Goal: Obtain resource: Download file/media

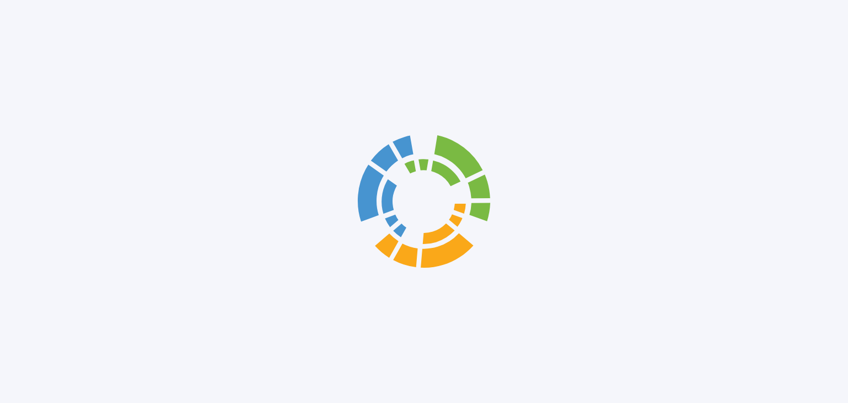
scroll to position [4291, 0]
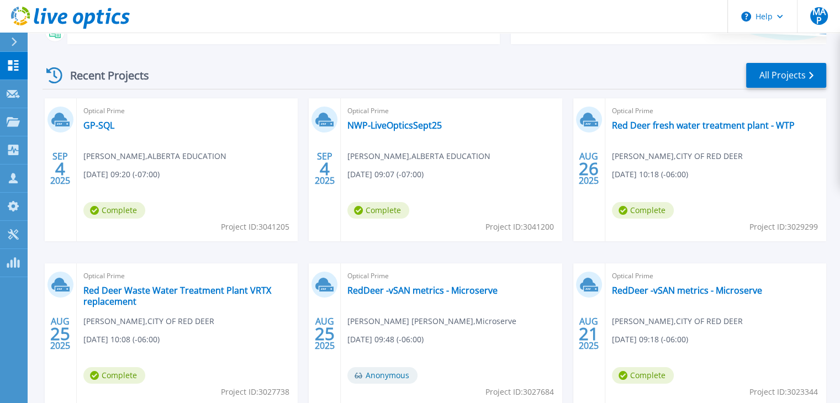
scroll to position [166, 0]
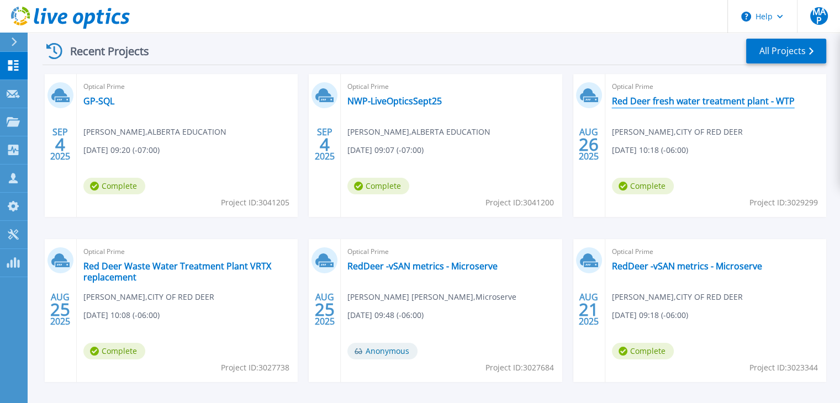
click at [719, 97] on link "Red Deer fresh water treatment plant - WTP" at bounding box center [703, 101] width 183 height 11
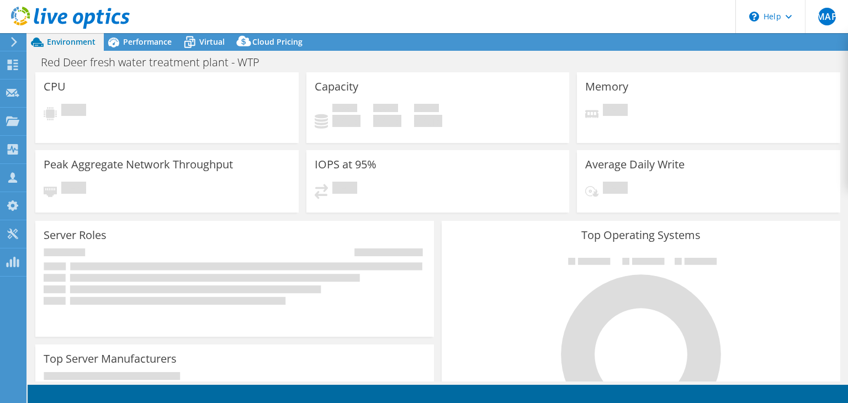
scroll to position [4291, 0]
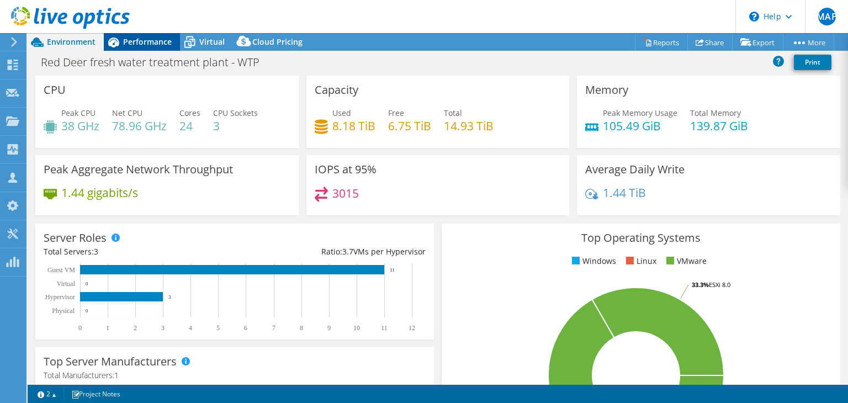
click at [144, 45] on span "Performance" at bounding box center [147, 41] width 49 height 10
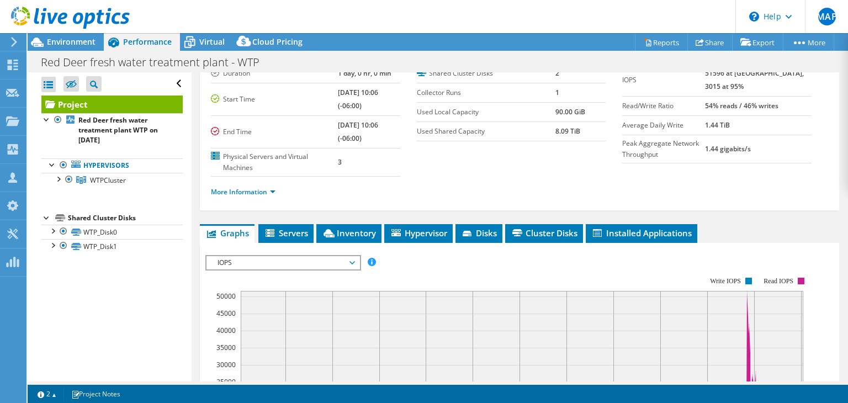
scroll to position [221, 0]
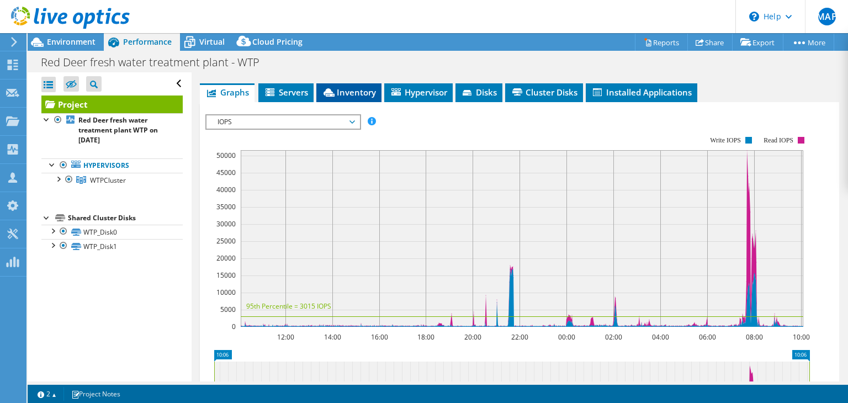
click at [348, 89] on span "Inventory" at bounding box center [349, 92] width 54 height 11
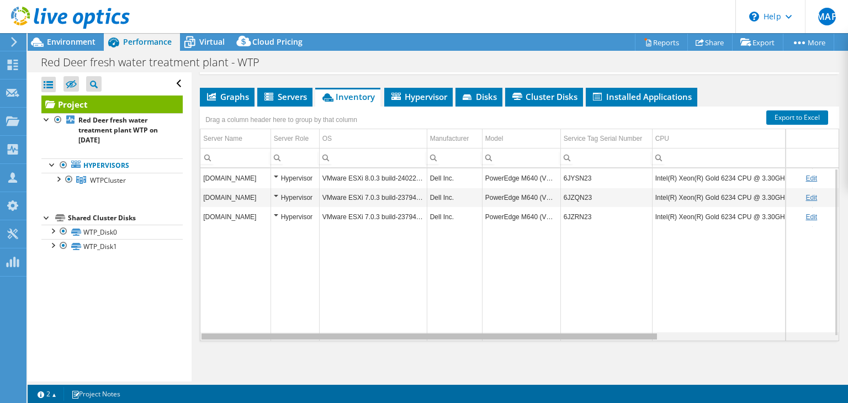
click at [534, 336] on div "Data grid" at bounding box center [430, 336] width 456 height 6
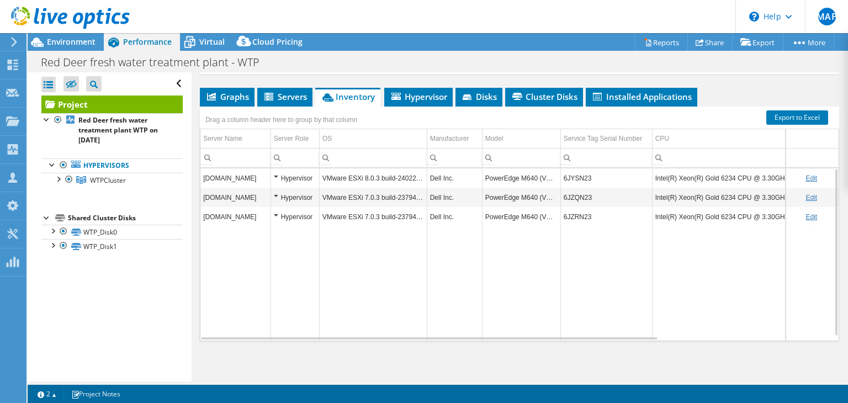
click at [492, 353] on div "Graphs Servers Inventory Hypervisor Disks Cluster Disks Installed Applications …" at bounding box center [519, 226] width 639 height 276
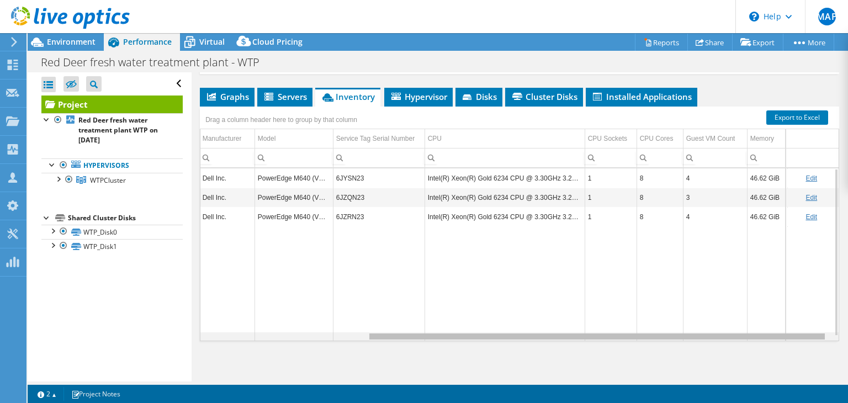
scroll to position [0, 237]
drag, startPoint x: 521, startPoint y: 334, endPoint x: 732, endPoint y: 331, distance: 210.9
click at [732, 331] on body "MAP Channel Partner Marc Anthony Perez marcp@microserve.ca Microserve My Profil…" at bounding box center [424, 201] width 848 height 403
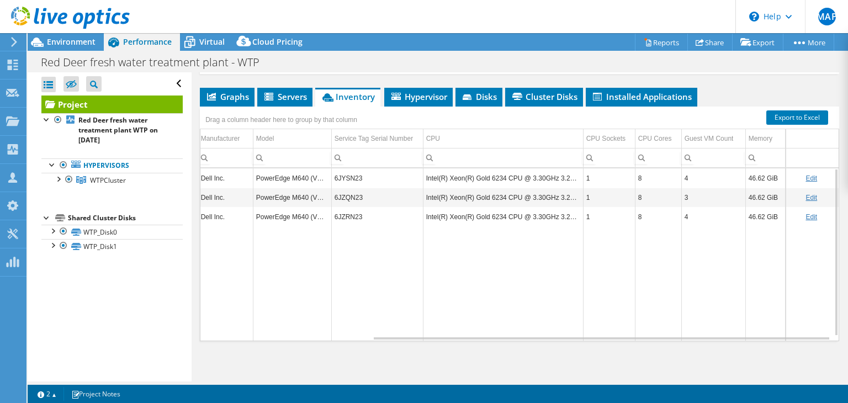
click at [639, 26] on header "MAP Channel Partner Marc Anthony Perez marcp@microserve.ca Microserve My Profil…" at bounding box center [424, 16] width 848 height 33
click at [75, 48] on div "Environment" at bounding box center [66, 42] width 76 height 18
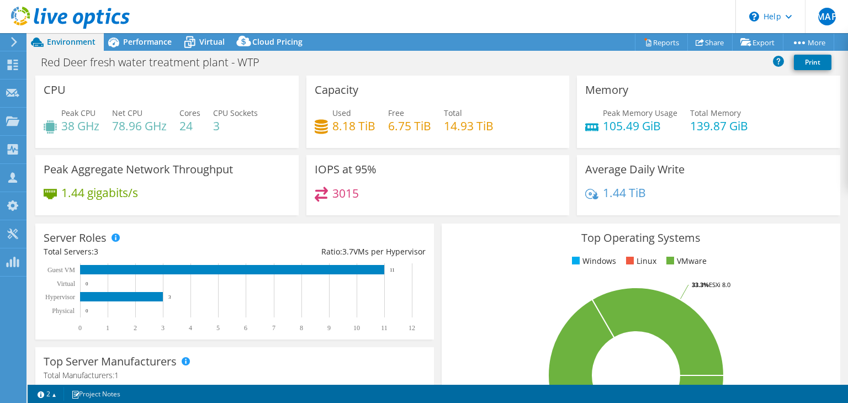
click at [59, 14] on icon at bounding box center [70, 18] width 119 height 23
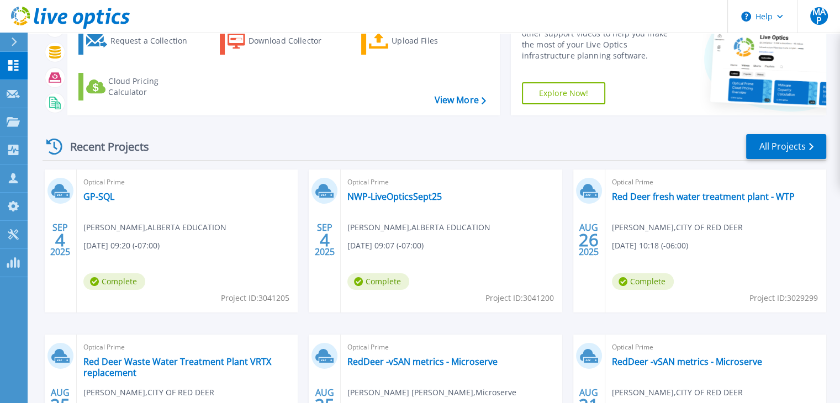
scroll to position [166, 0]
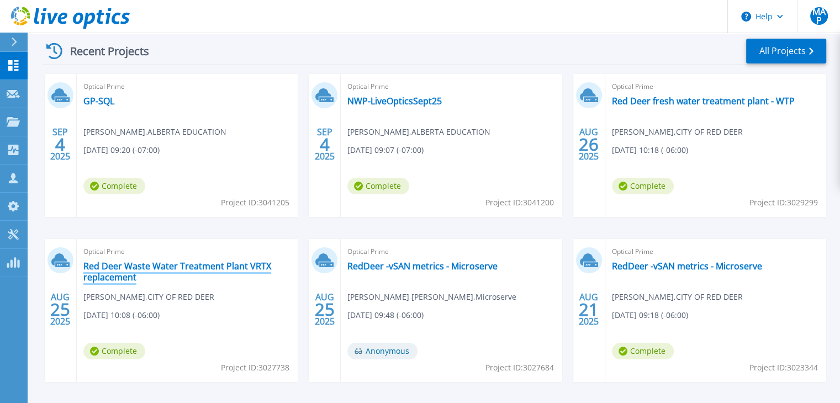
click at [171, 272] on link "Red Deer Waste Water Treatment Plant VRTX replacement" at bounding box center [187, 272] width 208 height 22
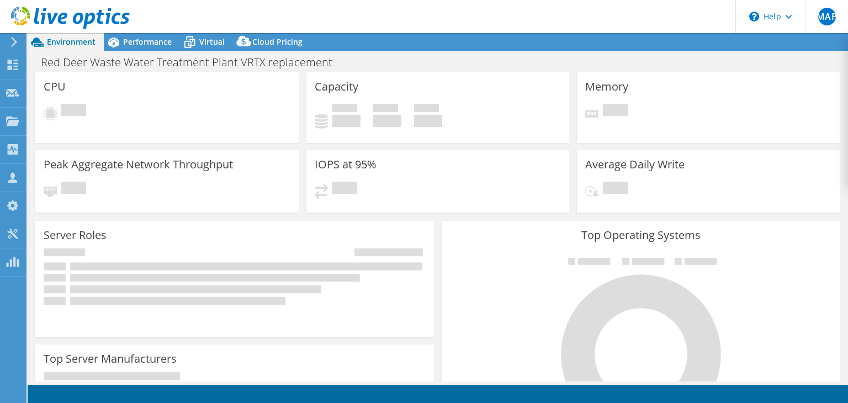
select select "USD"
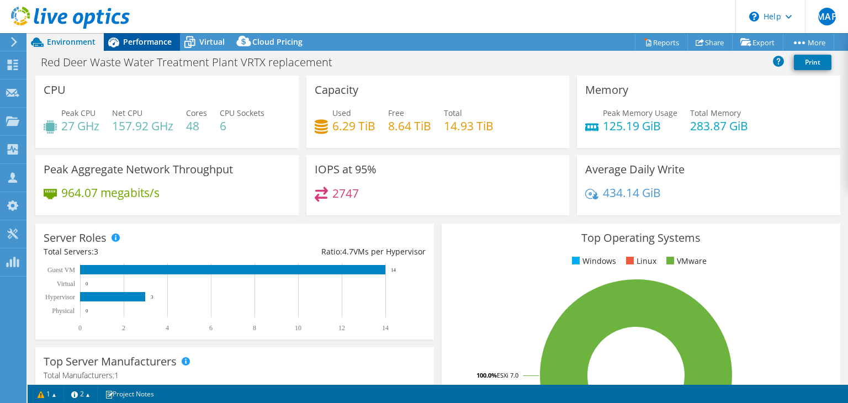
click at [154, 46] on span "Performance" at bounding box center [147, 41] width 49 height 10
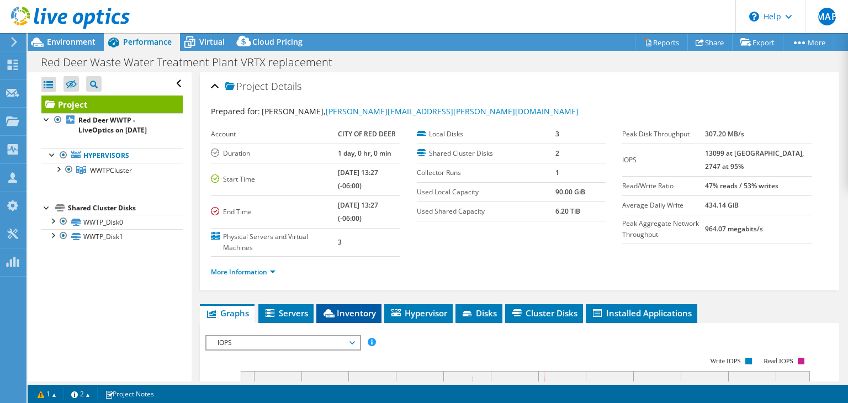
click at [346, 314] on span "Inventory" at bounding box center [349, 313] width 54 height 11
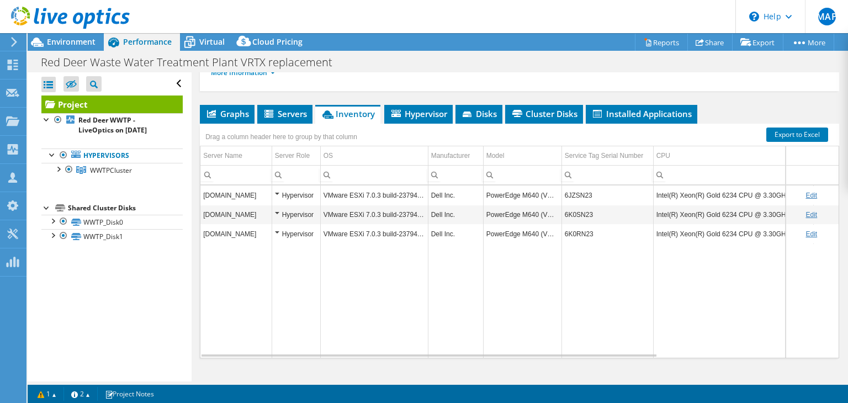
scroll to position [216, 0]
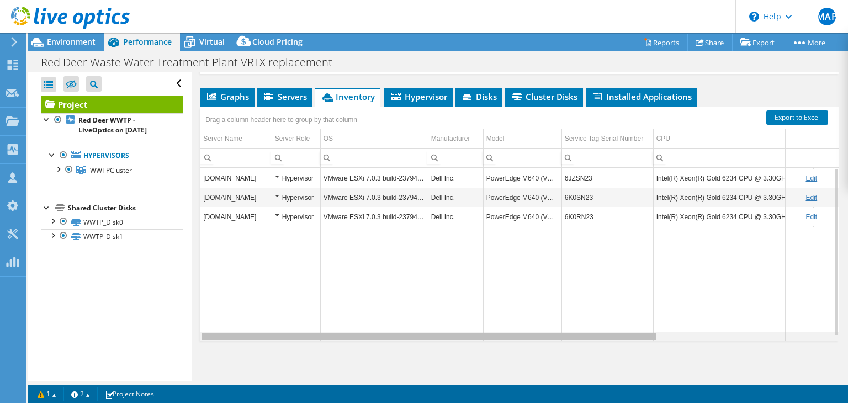
drag, startPoint x: 462, startPoint y: 336, endPoint x: 467, endPoint y: 335, distance: 5.6
click at [467, 335] on body "MAP Channel Partner Marc Anthony Perez marcp@microserve.ca Microserve My Profil…" at bounding box center [424, 201] width 848 height 403
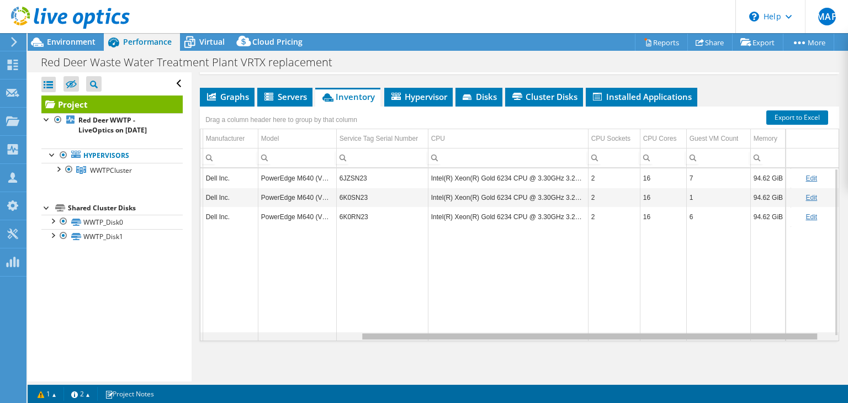
scroll to position [0, 239]
drag, startPoint x: 576, startPoint y: 334, endPoint x: 787, endPoint y: 332, distance: 210.9
click at [787, 332] on body "MAP Channel Partner Marc Anthony Perez marcp@microserve.ca Microserve My Profil…" at bounding box center [424, 201] width 848 height 403
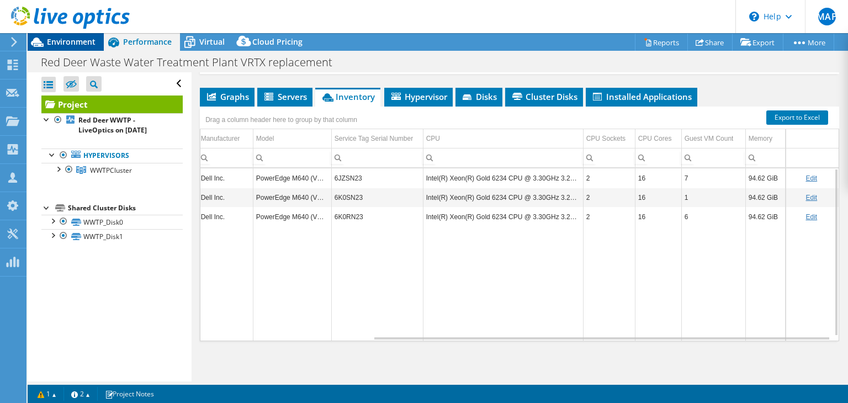
click at [78, 43] on span "Environment" at bounding box center [71, 41] width 49 height 10
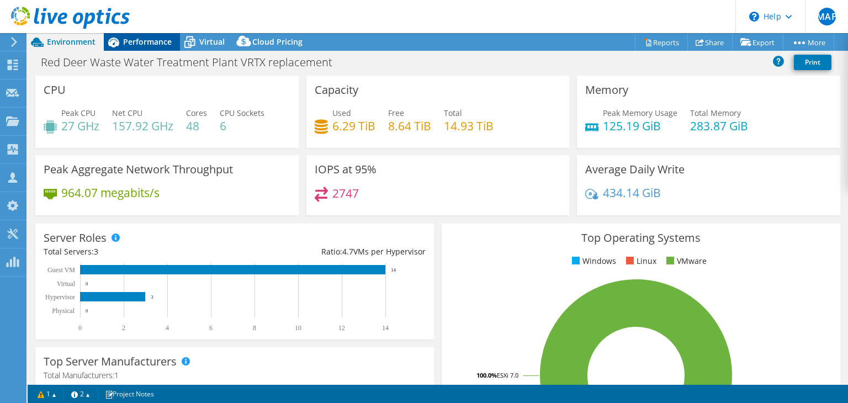
click at [152, 40] on span "Performance" at bounding box center [147, 41] width 49 height 10
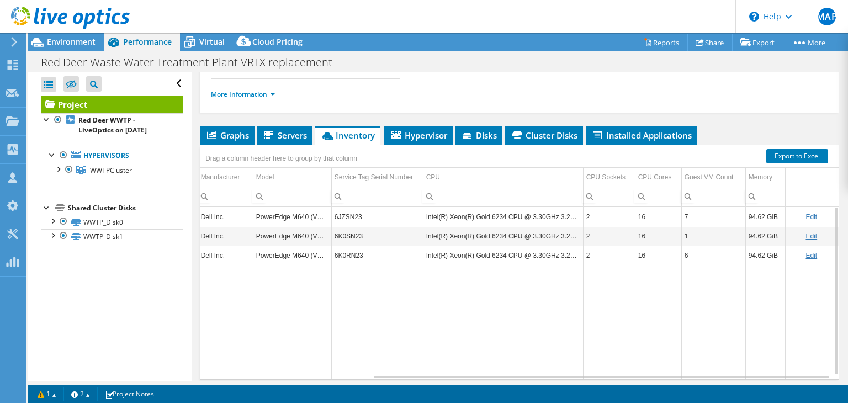
scroll to position [161, 0]
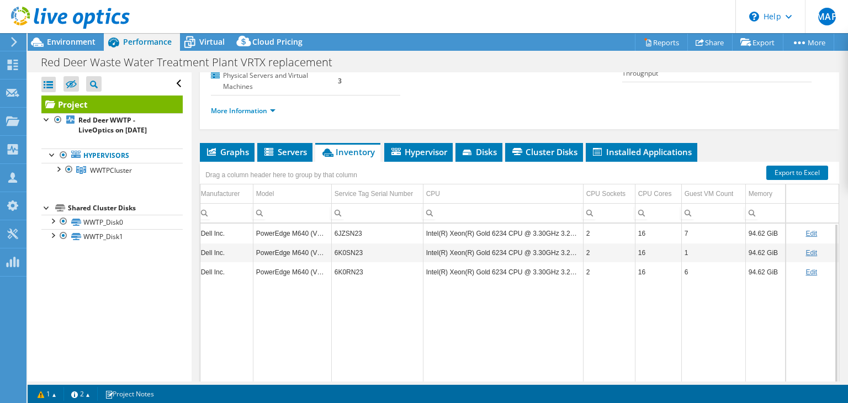
click at [230, 140] on div "Project Details Prepared for: Shane Ridgway, shane.ridgway@reddeer.ca Account C…" at bounding box center [520, 174] width 656 height 527
click at [232, 146] on span "Graphs" at bounding box center [227, 151] width 44 height 11
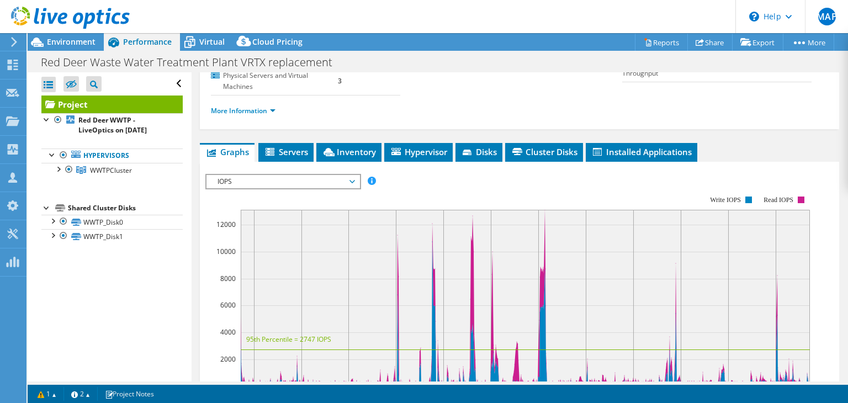
click at [274, 182] on span "IOPS" at bounding box center [283, 181] width 142 height 13
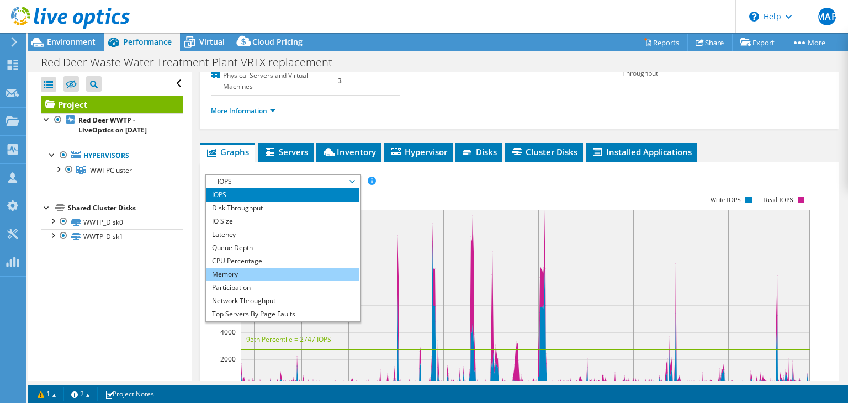
click at [262, 274] on li "Memory" at bounding box center [282, 274] width 153 height 13
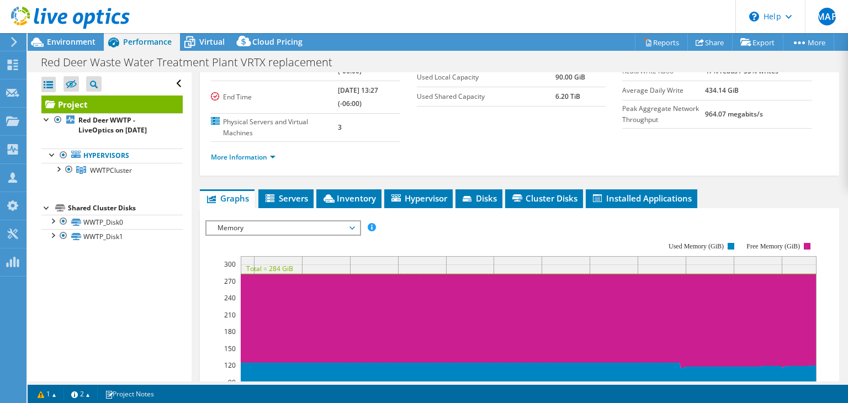
scroll to position [106, 0]
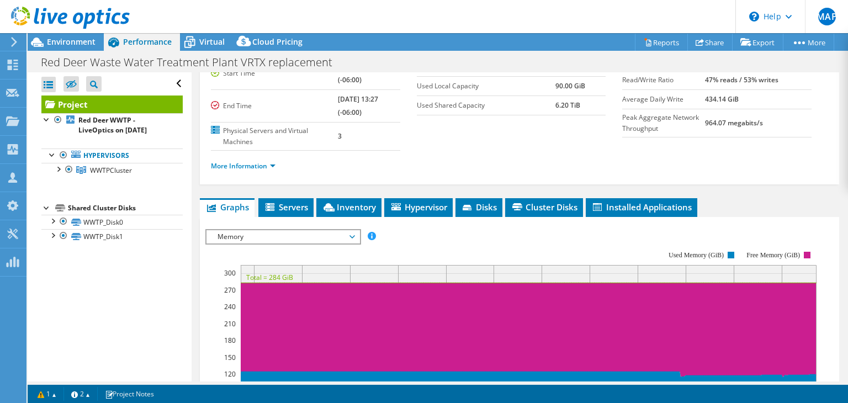
click at [50, 18] on use at bounding box center [70, 18] width 119 height 22
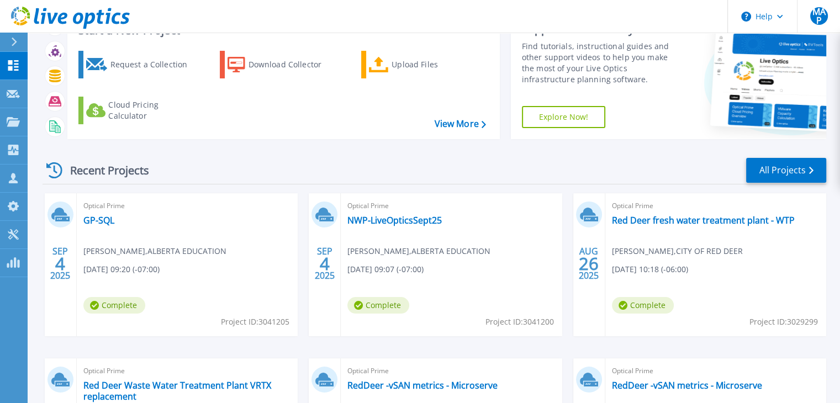
scroll to position [166, 0]
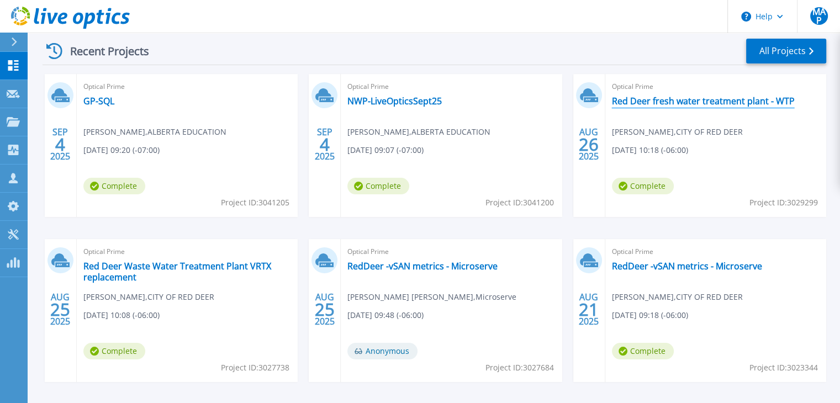
click at [678, 98] on link "Red Deer fresh water treatment plant - WTP" at bounding box center [703, 101] width 183 height 11
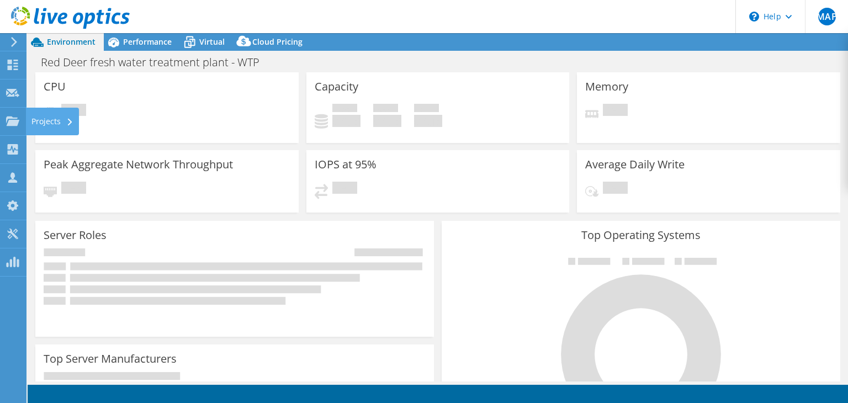
select select "USD"
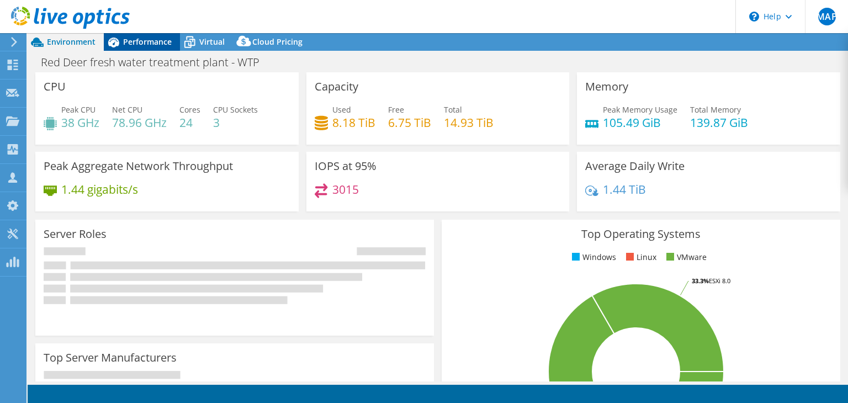
scroll to position [4291, 0]
click at [139, 46] on div "Performance" at bounding box center [142, 42] width 76 height 18
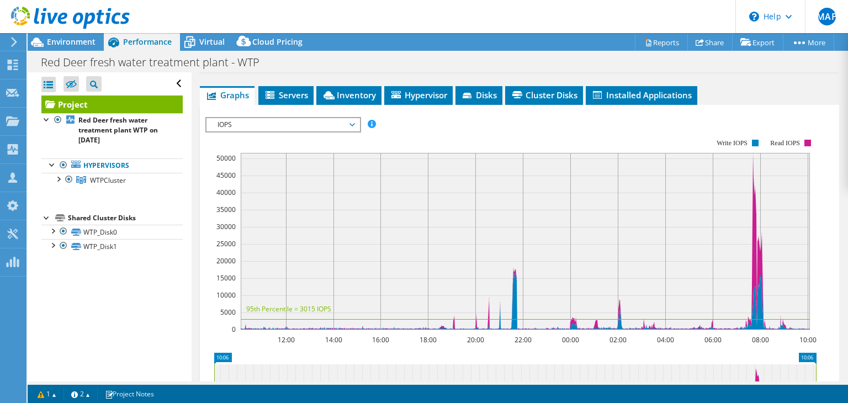
scroll to position [221, 0]
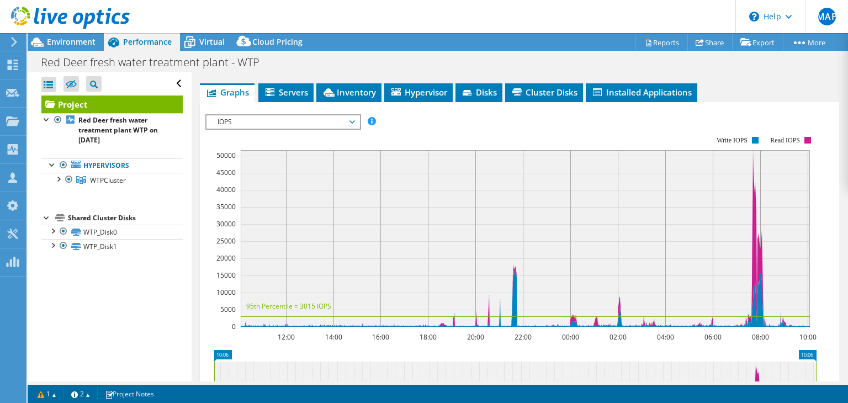
click at [274, 120] on span "IOPS" at bounding box center [283, 121] width 142 height 13
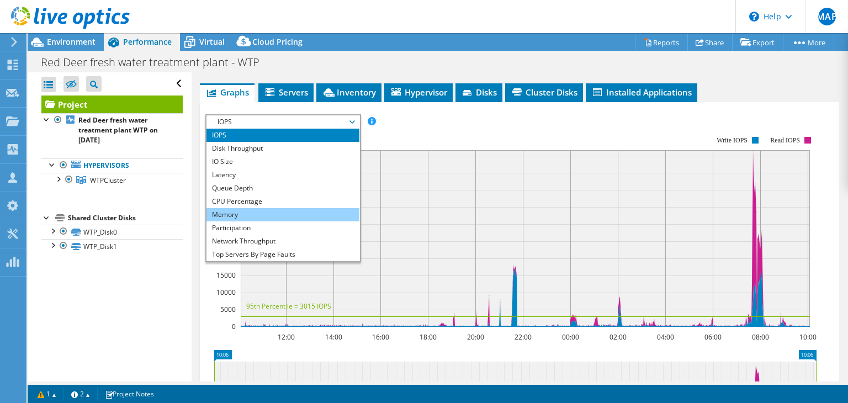
click at [248, 215] on li "Memory" at bounding box center [282, 214] width 153 height 13
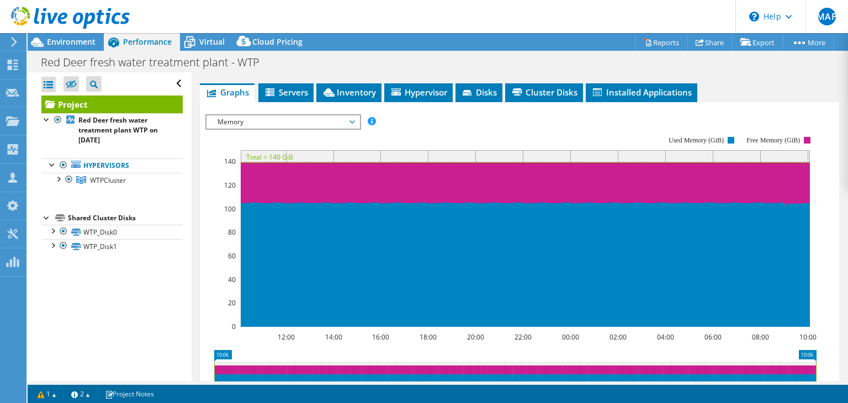
click at [56, 13] on use at bounding box center [70, 18] width 119 height 22
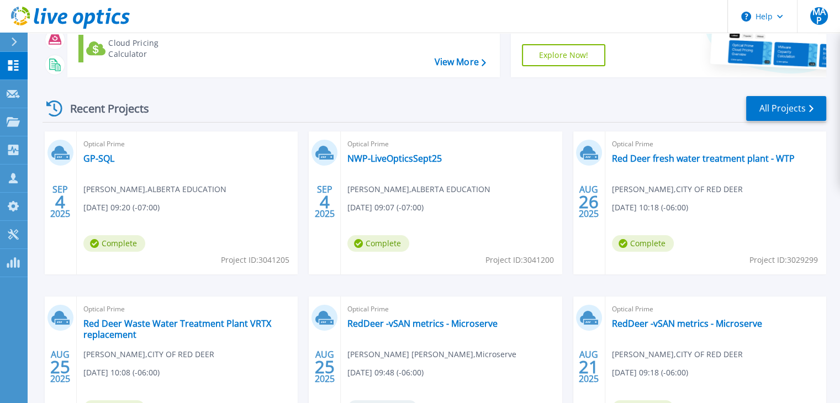
scroll to position [110, 0]
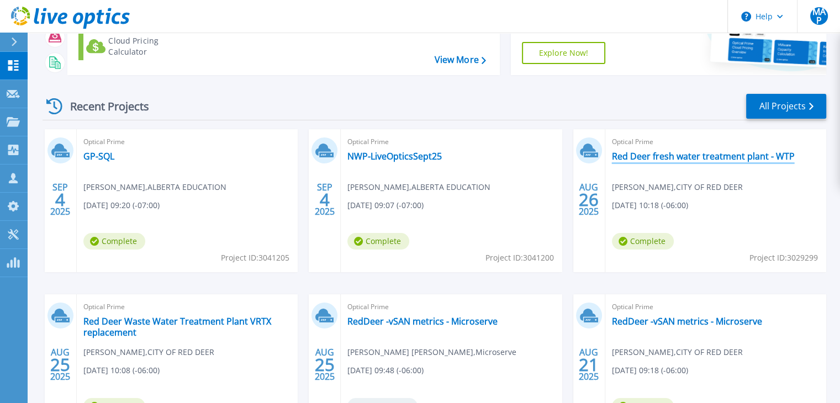
click at [680, 160] on link "Red Deer fresh water treatment plant - WTP" at bounding box center [703, 156] width 183 height 11
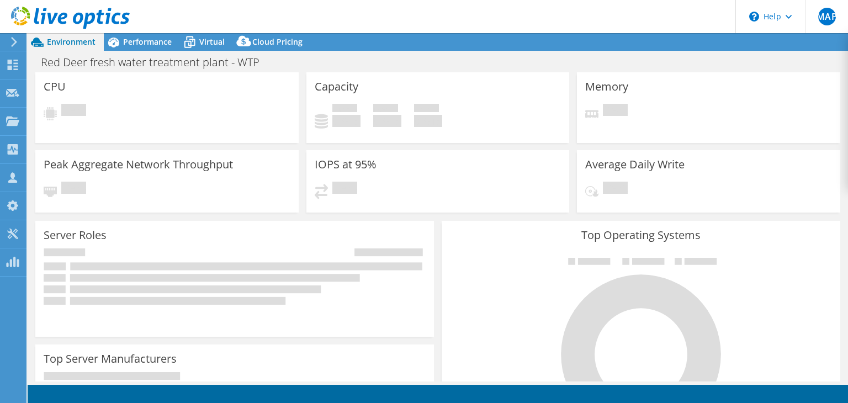
select select "USD"
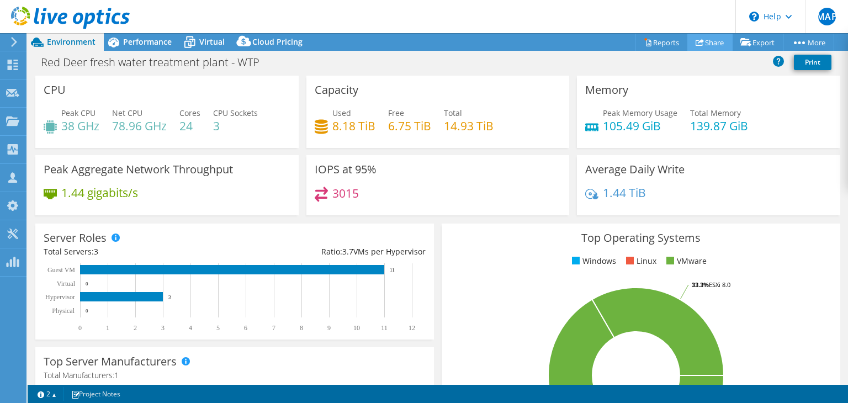
click at [707, 42] on link "Share" at bounding box center [709, 42] width 45 height 17
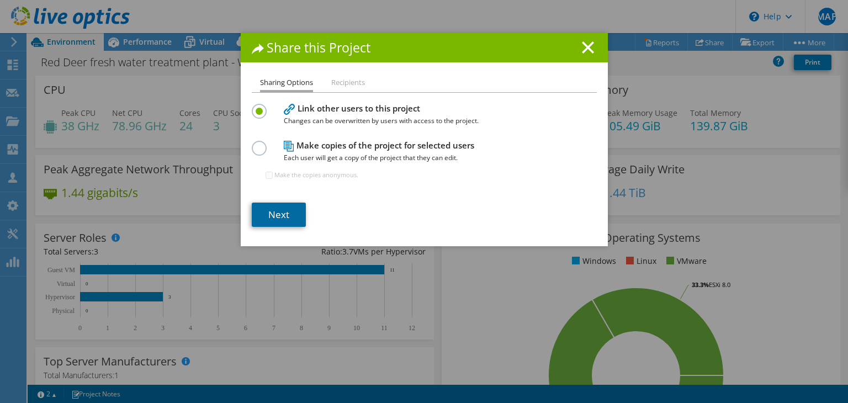
click at [279, 214] on link "Next" at bounding box center [279, 215] width 54 height 24
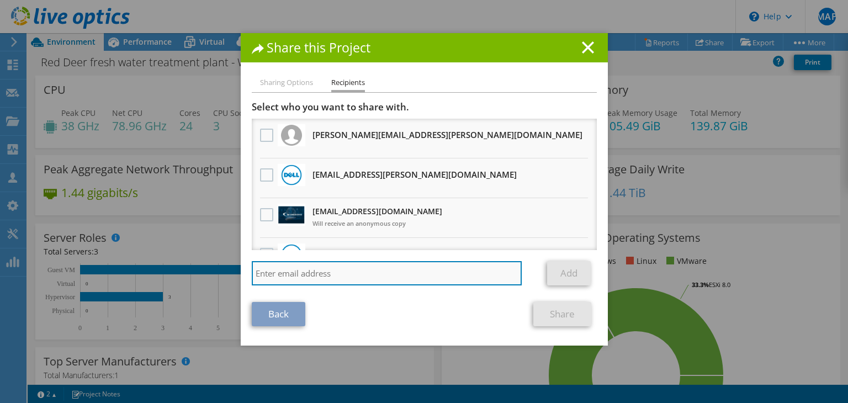
click at [340, 271] on input "search" at bounding box center [387, 273] width 271 height 24
paste input "[PERSON_NAME][EMAIL_ADDRESS][DOMAIN_NAME]"
type input "[PERSON_NAME][EMAIL_ADDRESS][DOMAIN_NAME]"
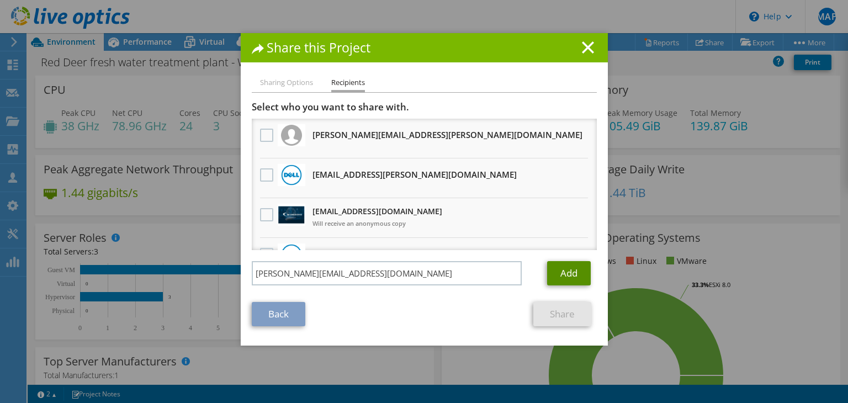
click at [553, 271] on link "Add" at bounding box center [569, 273] width 44 height 24
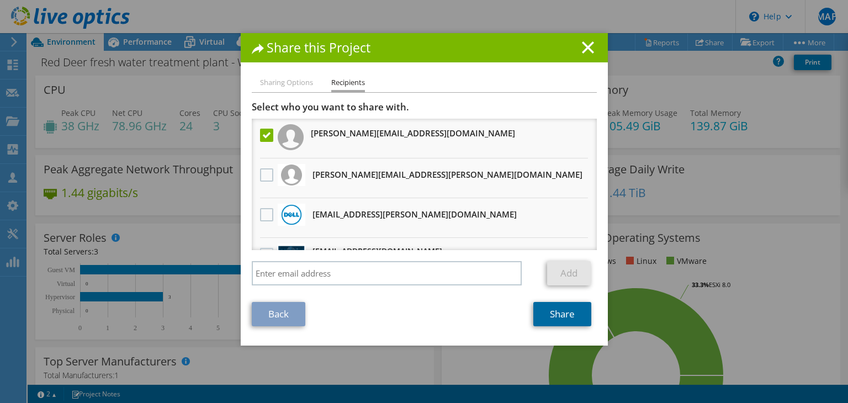
click at [565, 311] on link "Share" at bounding box center [562, 314] width 58 height 24
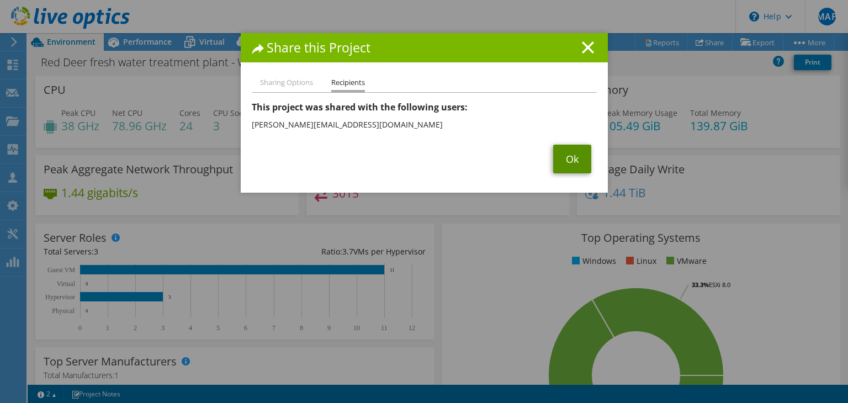
click at [568, 166] on link "Ok" at bounding box center [572, 159] width 38 height 29
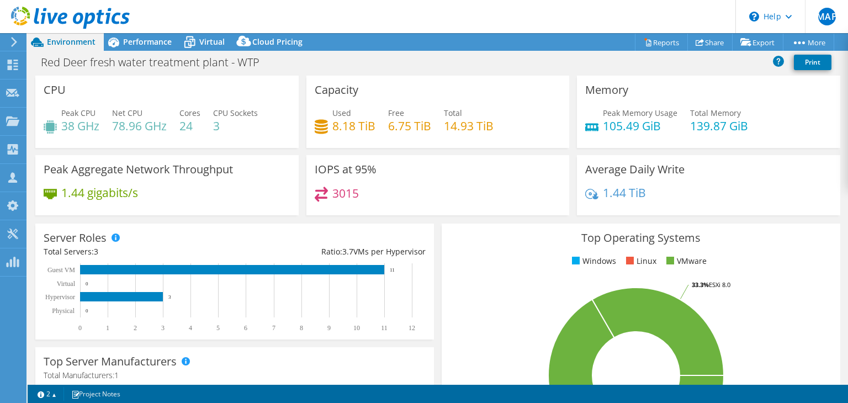
click at [107, 14] on use at bounding box center [70, 18] width 119 height 22
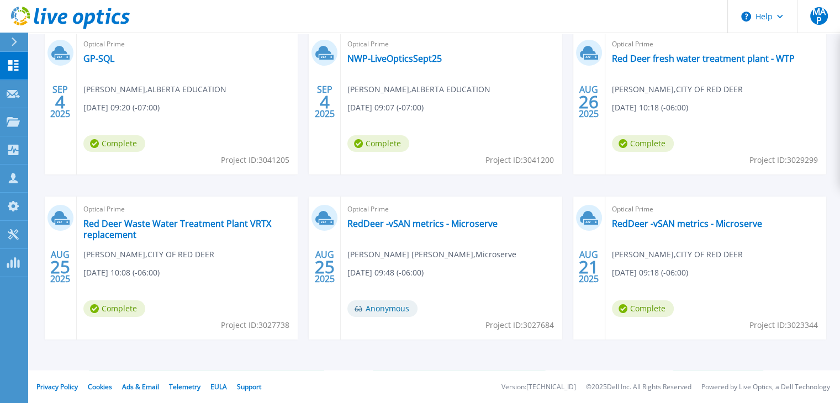
scroll to position [209, 0]
click at [191, 223] on link "Red Deer Waste Water Treatment Plant VRTX replacement" at bounding box center [187, 229] width 208 height 22
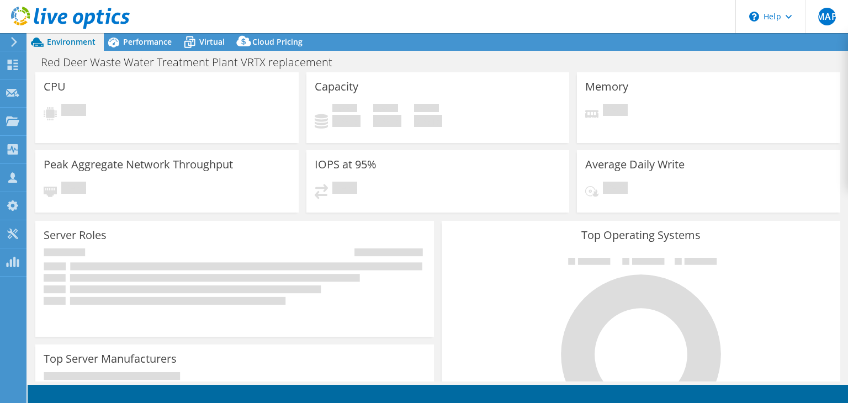
scroll to position [4291, 0]
select select "USD"
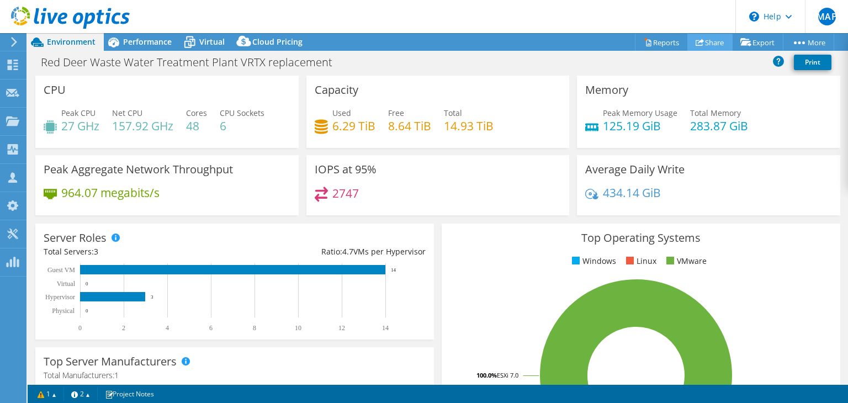
click at [705, 44] on link "Share" at bounding box center [709, 42] width 45 height 17
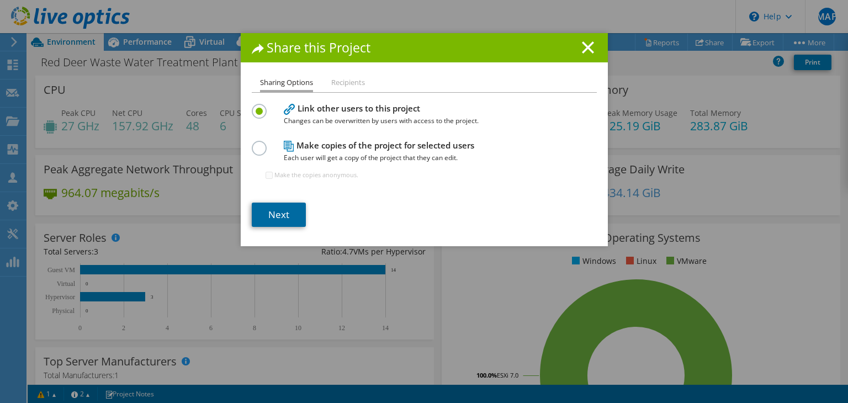
click at [262, 213] on link "Next" at bounding box center [279, 215] width 54 height 24
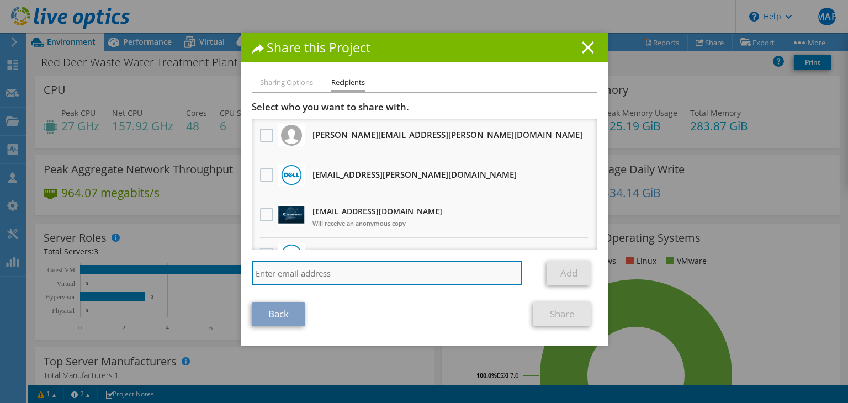
click at [351, 282] on input "search" at bounding box center [387, 273] width 271 height 24
paste input "[PERSON_NAME][EMAIL_ADDRESS][DOMAIN_NAME]"
type input "[PERSON_NAME][EMAIL_ADDRESS][DOMAIN_NAME]"
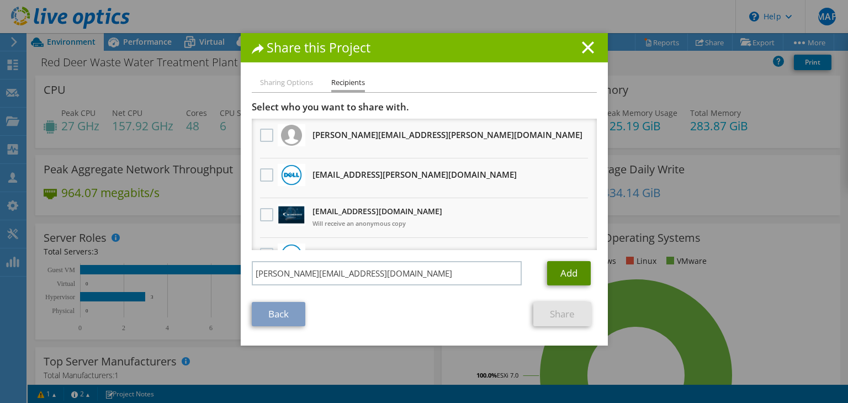
click at [567, 272] on link "Add" at bounding box center [569, 273] width 44 height 24
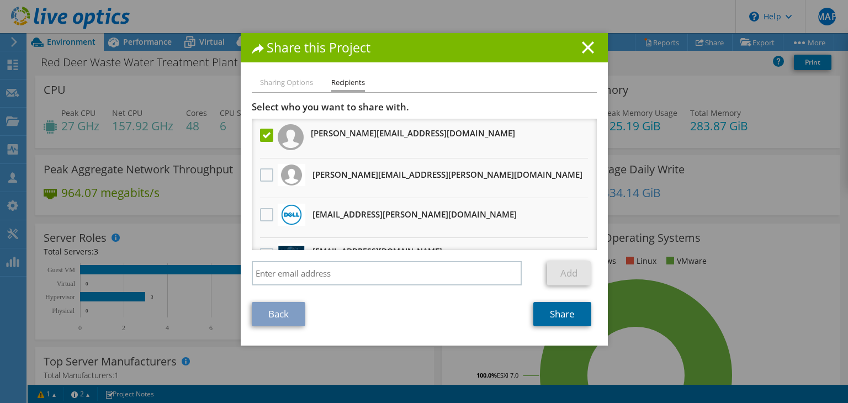
click at [567, 319] on link "Share" at bounding box center [562, 314] width 58 height 24
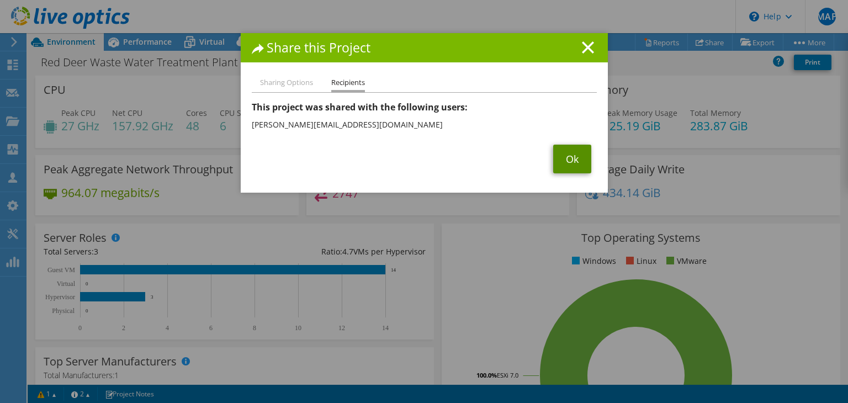
click at [571, 168] on link "Ok" at bounding box center [572, 159] width 38 height 29
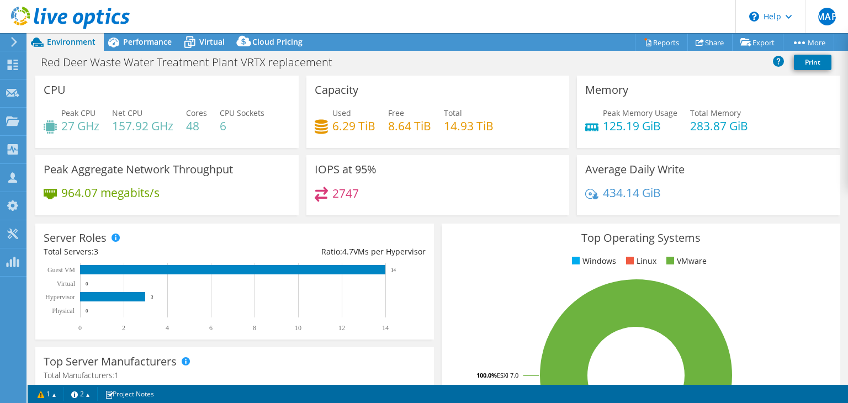
click at [71, 17] on icon at bounding box center [70, 18] width 119 height 23
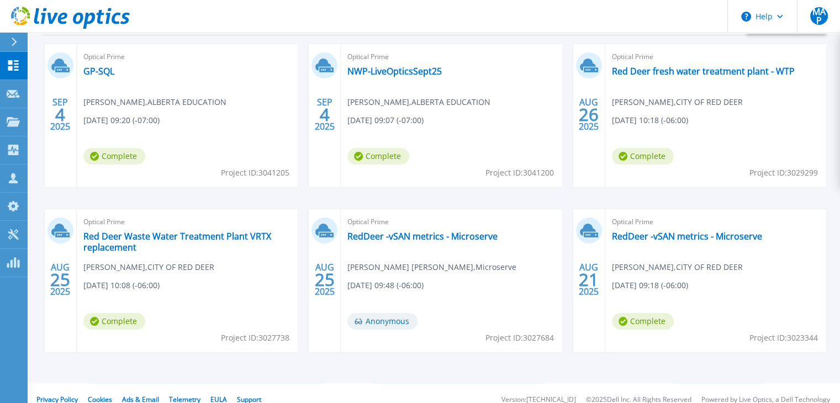
scroll to position [209, 0]
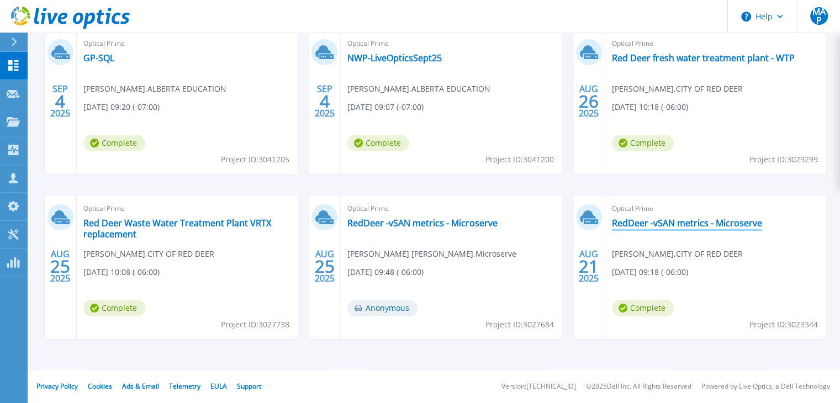
click at [648, 220] on link "RedDeer -vSAN metrics - Microserve" at bounding box center [687, 223] width 150 height 11
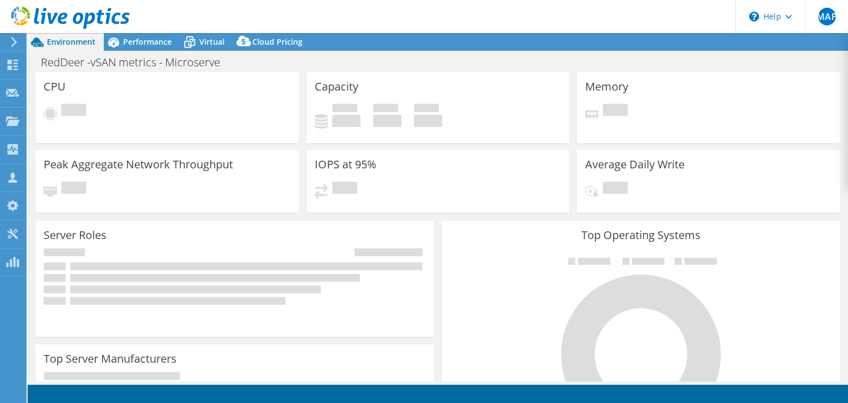
select select "USD"
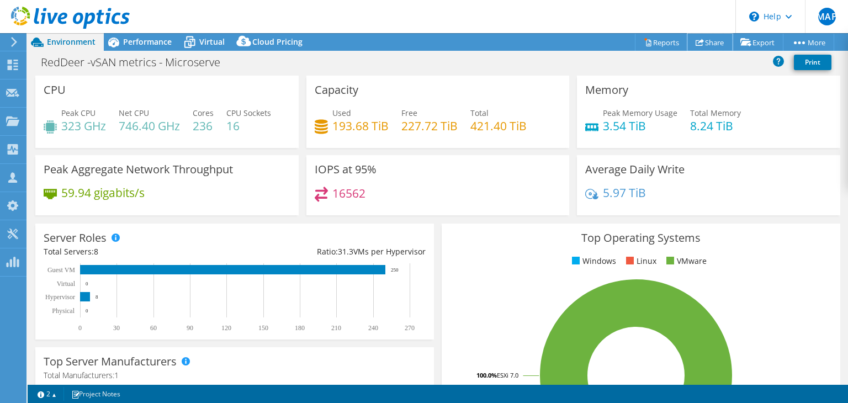
click at [710, 42] on link "Share" at bounding box center [709, 42] width 45 height 17
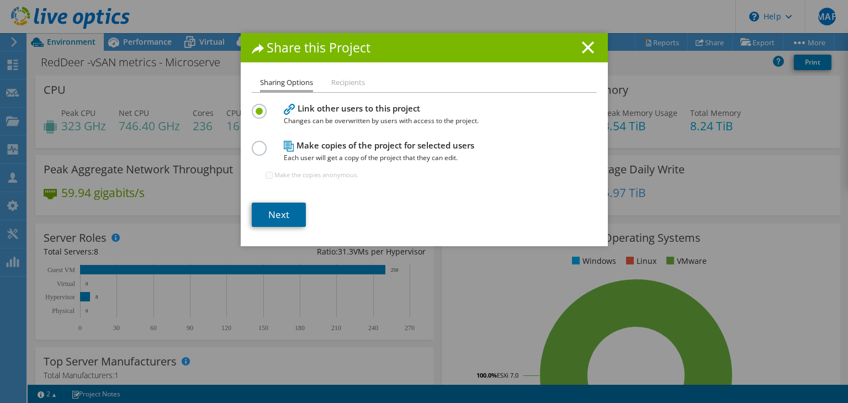
click at [269, 215] on link "Next" at bounding box center [279, 215] width 54 height 24
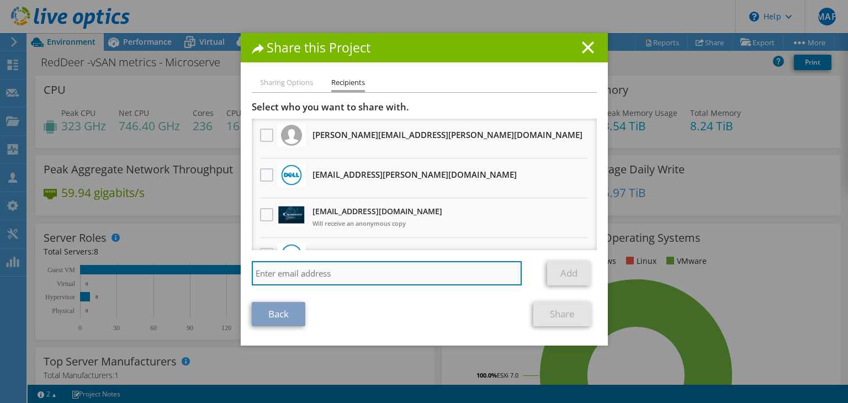
click at [356, 273] on input "search" at bounding box center [387, 273] width 271 height 24
paste input "aldrick.adinarayanin@dell.com"
type input "aldrick.adinarayanin@dell.com"
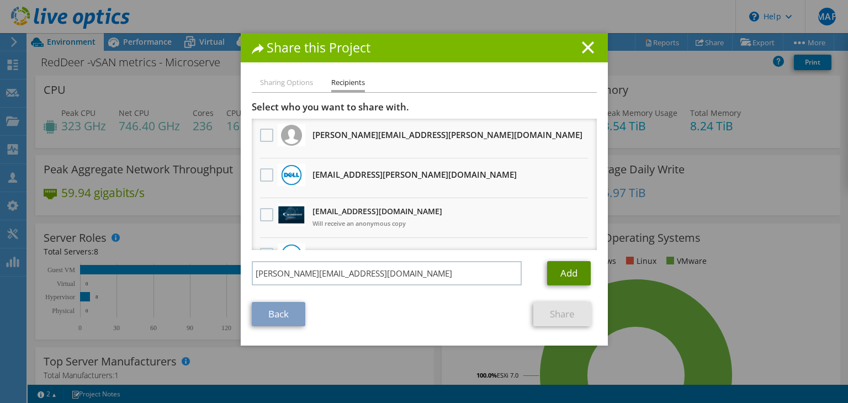
click at [568, 272] on link "Add" at bounding box center [569, 273] width 44 height 24
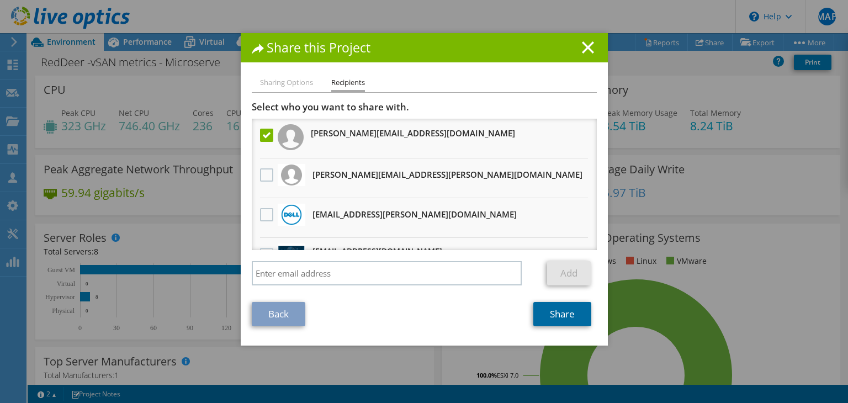
click at [568, 316] on link "Share" at bounding box center [562, 314] width 58 height 24
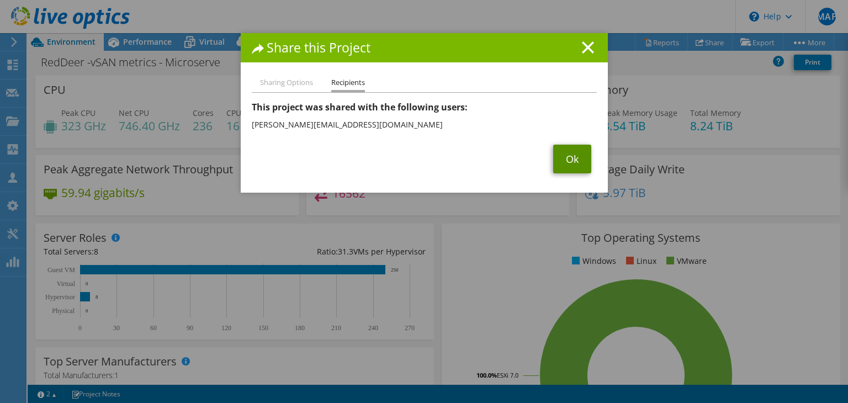
click at [577, 153] on link "Ok" at bounding box center [572, 159] width 38 height 29
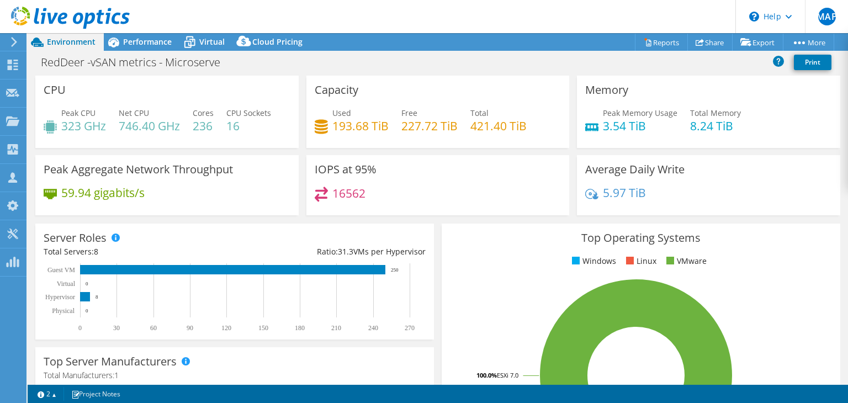
click at [67, 14] on icon at bounding box center [70, 18] width 119 height 23
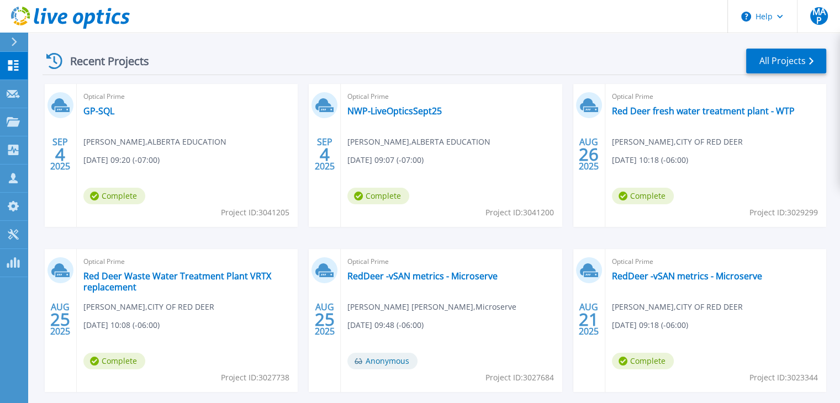
scroll to position [166, 0]
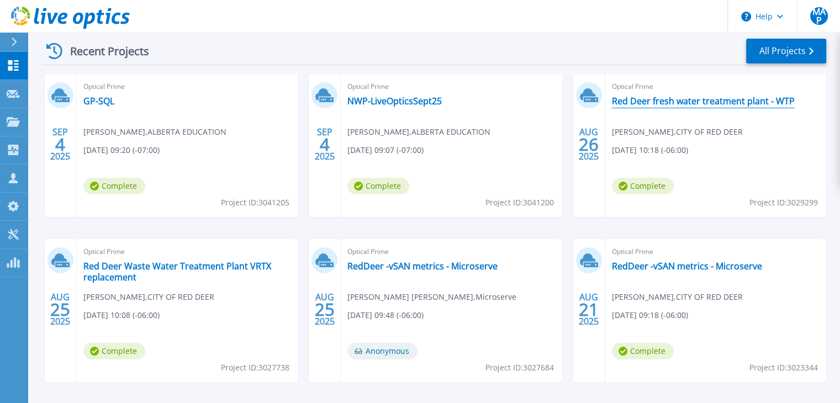
click at [707, 104] on link "Red Deer fresh water treatment plant - WTP" at bounding box center [703, 101] width 183 height 11
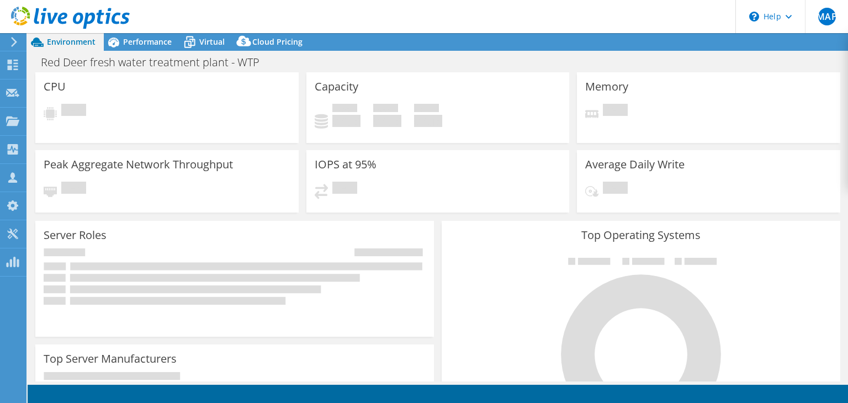
scroll to position [4291, 0]
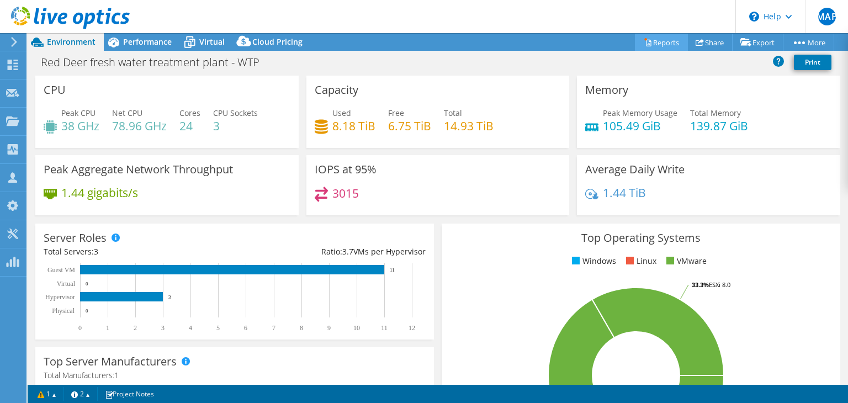
click at [661, 41] on link "Reports" at bounding box center [661, 42] width 53 height 17
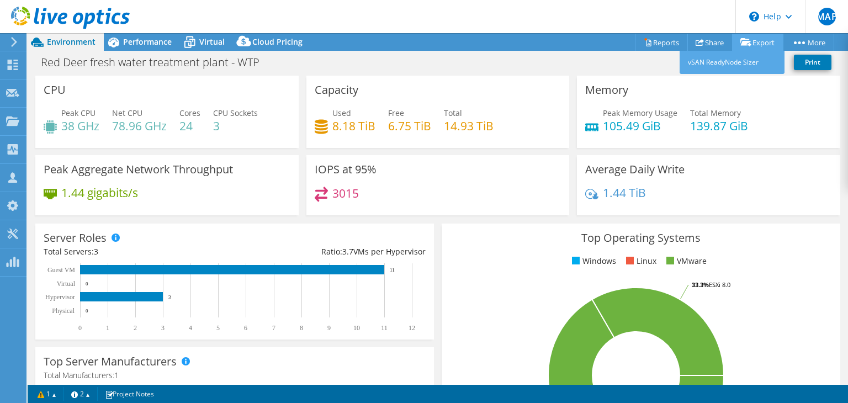
click at [753, 44] on link "Export" at bounding box center [757, 42] width 51 height 17
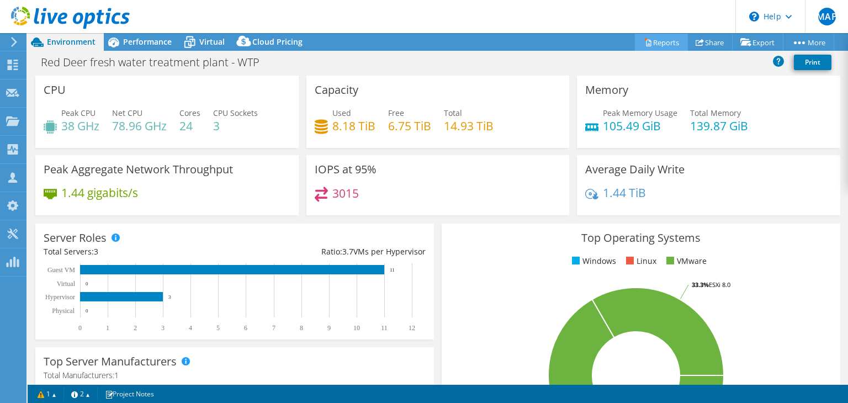
click at [660, 43] on link "Reports" at bounding box center [661, 42] width 53 height 17
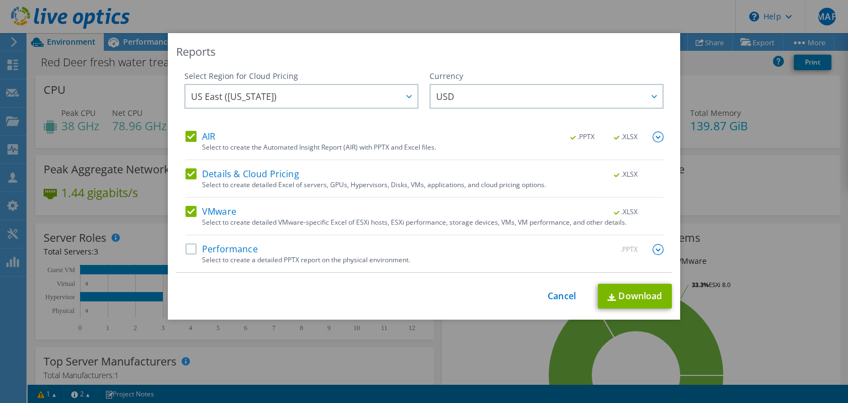
click at [190, 250] on label "Performance" at bounding box center [222, 249] width 72 height 11
click at [0, 0] on input "Performance" at bounding box center [0, 0] width 0 height 0
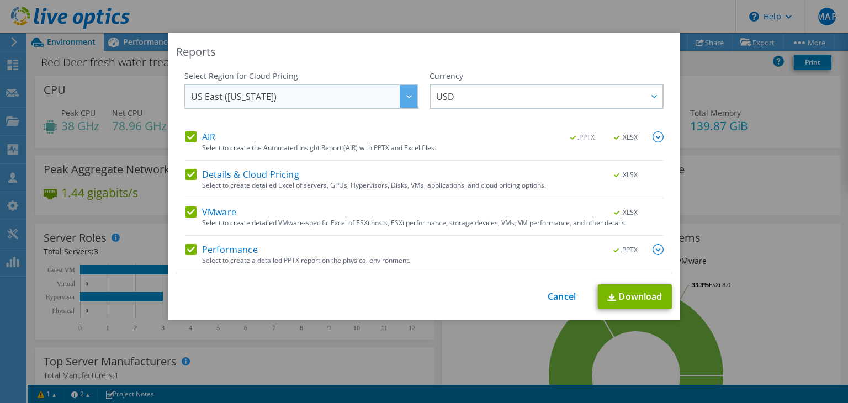
click at [400, 102] on div at bounding box center [409, 96] width 18 height 23
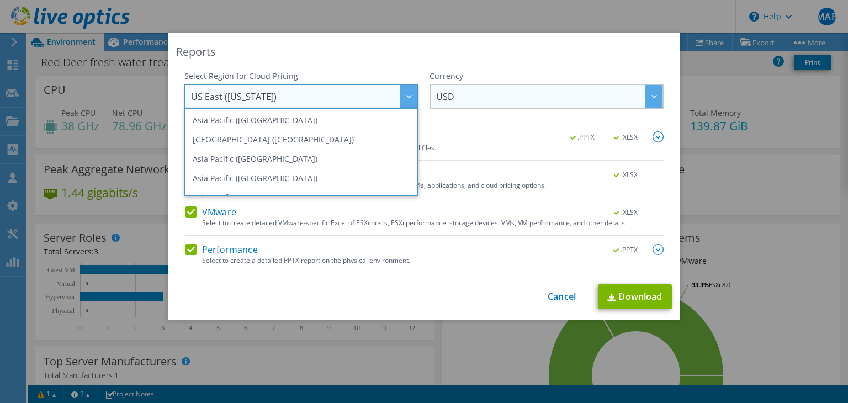
click at [461, 102] on span "USD" at bounding box center [549, 96] width 226 height 23
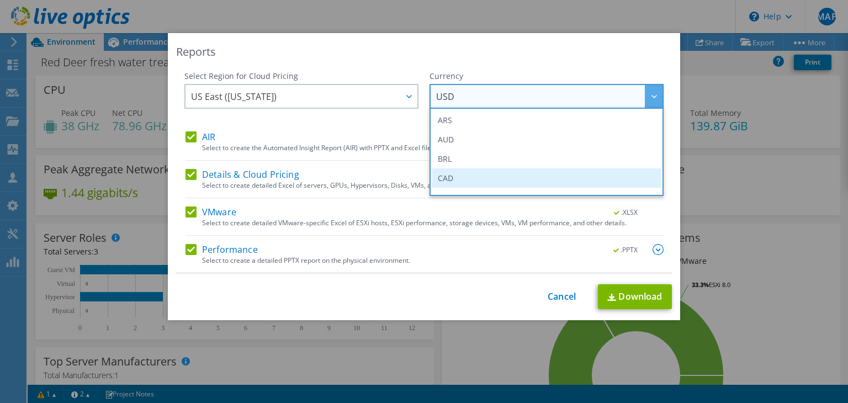
click at [459, 175] on li "CAD" at bounding box center [546, 177] width 229 height 19
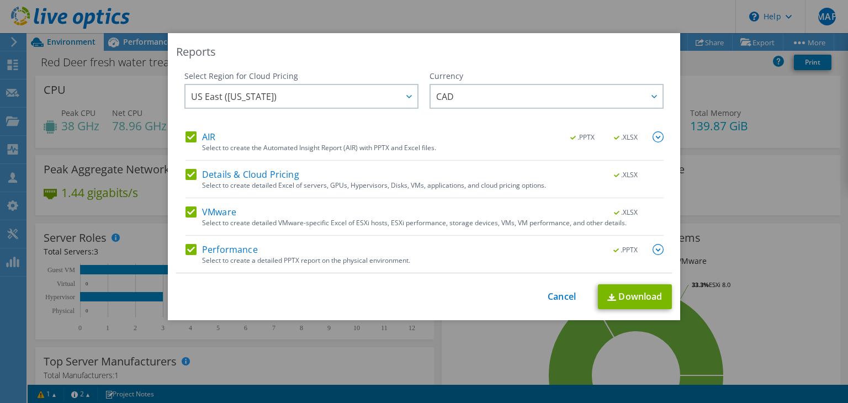
click at [188, 139] on label "AIR" at bounding box center [201, 136] width 30 height 11
click at [0, 0] on input "AIR" at bounding box center [0, 0] width 0 height 0
click at [188, 175] on label "Details & Cloud Pricing" at bounding box center [243, 174] width 114 height 11
click at [0, 0] on input "Details & Cloud Pricing" at bounding box center [0, 0] width 0 height 0
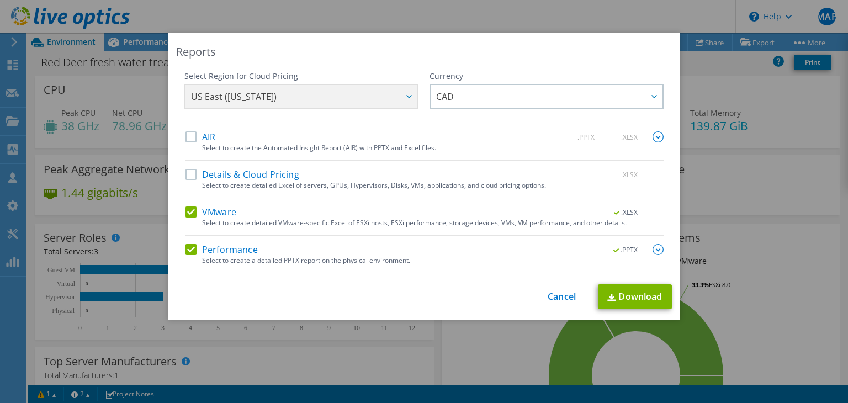
click at [653, 250] on img at bounding box center [658, 249] width 11 height 11
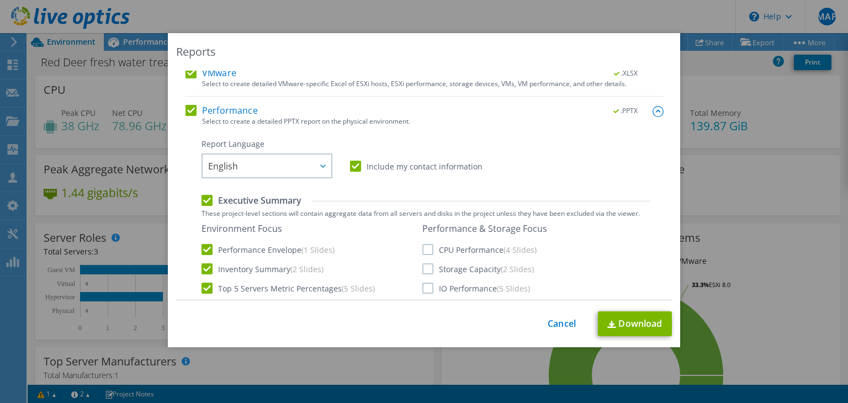
scroll to position [166, 0]
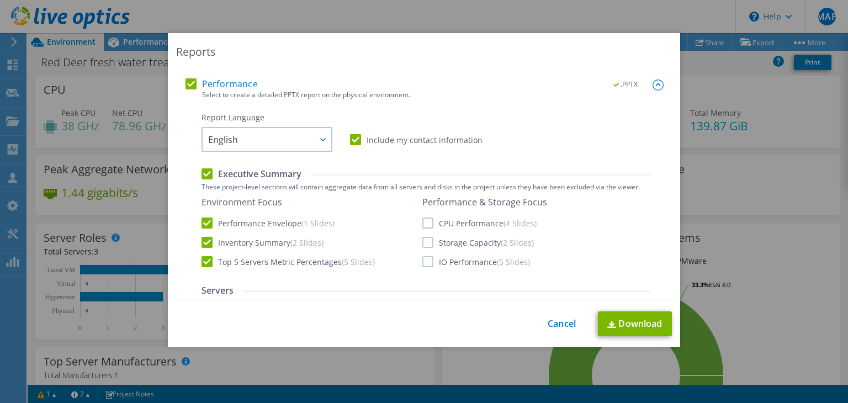
click at [423, 223] on label "CPU Performance (4 Slides)" at bounding box center [479, 223] width 114 height 11
click at [0, 0] on input "CPU Performance (4 Slides)" at bounding box center [0, 0] width 0 height 0
click at [426, 242] on label "Storage Capacity (2 Slides)" at bounding box center [478, 242] width 112 height 11
click at [0, 0] on input "Storage Capacity (2 Slides)" at bounding box center [0, 0] width 0 height 0
click at [425, 269] on div "Report Language English Deutsch Español Français Italiano Polski Português Русс…" at bounding box center [426, 408] width 449 height 592
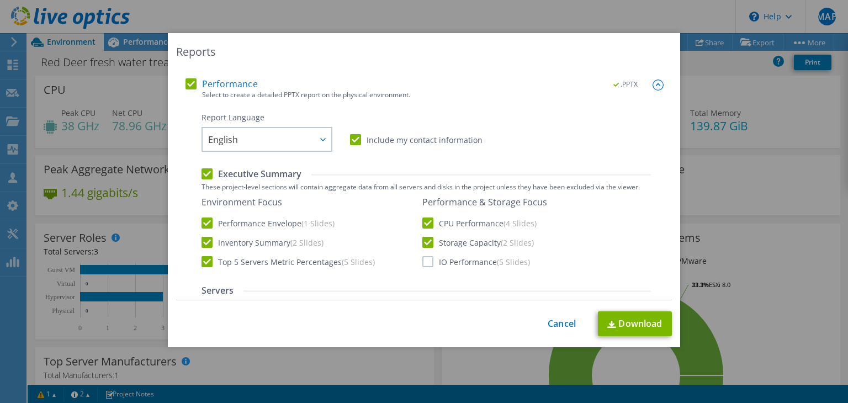
click at [423, 263] on label "IO Performance (5 Slides)" at bounding box center [476, 261] width 108 height 11
click at [0, 0] on input "IO Performance (5 Slides)" at bounding box center [0, 0] width 0 height 0
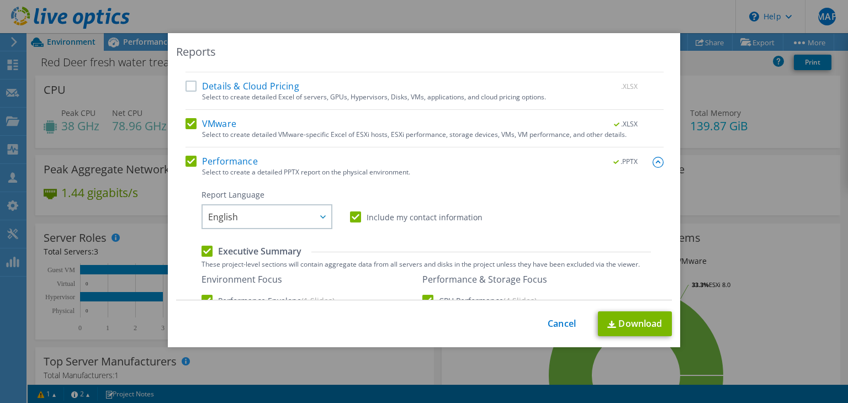
scroll to position [81, 0]
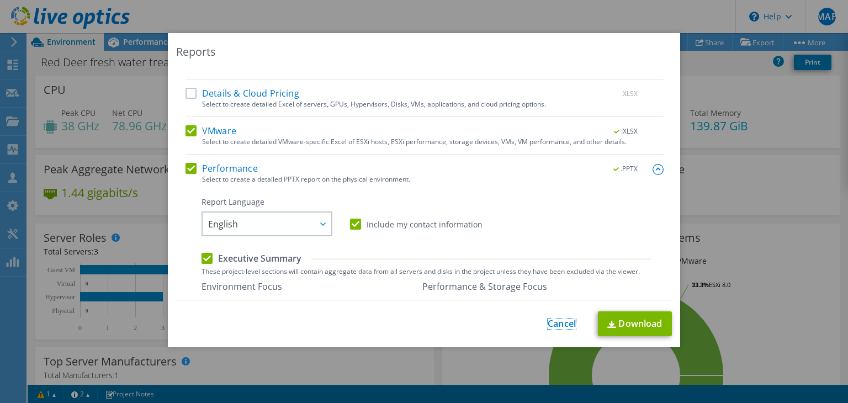
drag, startPoint x: 557, startPoint y: 327, endPoint x: 550, endPoint y: 314, distance: 15.3
click at [557, 327] on link "Cancel" at bounding box center [562, 324] width 28 height 10
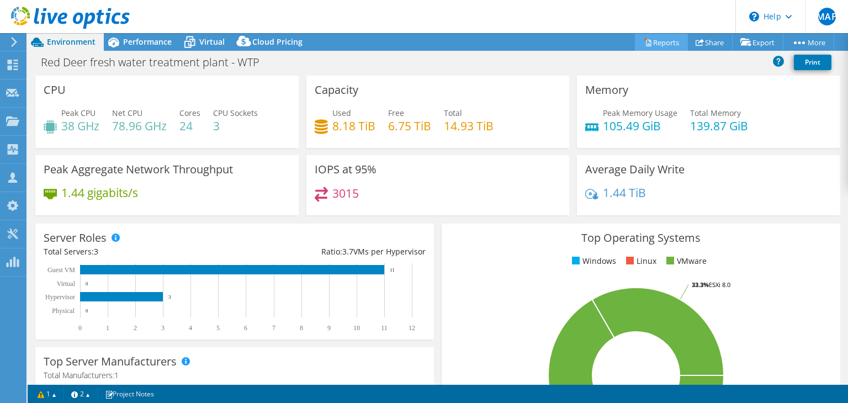
click at [649, 40] on link "Reports" at bounding box center [661, 42] width 53 height 17
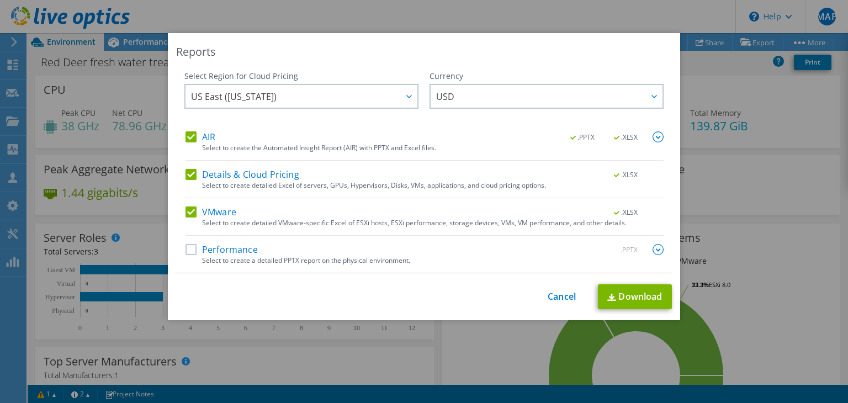
click at [186, 248] on label "Performance" at bounding box center [222, 249] width 72 height 11
click at [0, 0] on input "Performance" at bounding box center [0, 0] width 0 height 0
click at [186, 139] on label "AIR" at bounding box center [201, 136] width 30 height 11
click at [0, 0] on input "AIR" at bounding box center [0, 0] width 0 height 0
click at [187, 174] on label "Details & Cloud Pricing" at bounding box center [243, 174] width 114 height 11
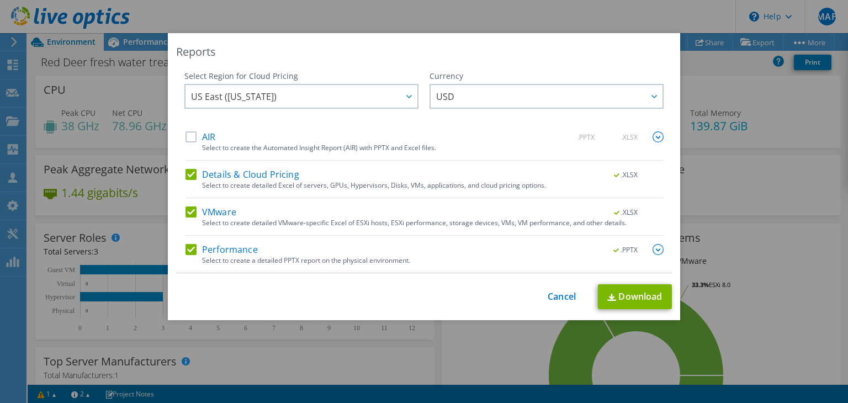
click at [0, 0] on input "Details & Cloud Pricing" at bounding box center [0, 0] width 0 height 0
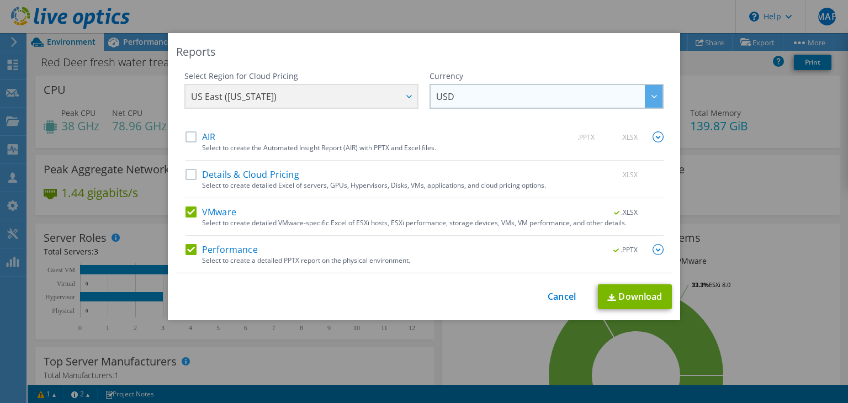
click at [452, 95] on span "USD" at bounding box center [549, 96] width 226 height 23
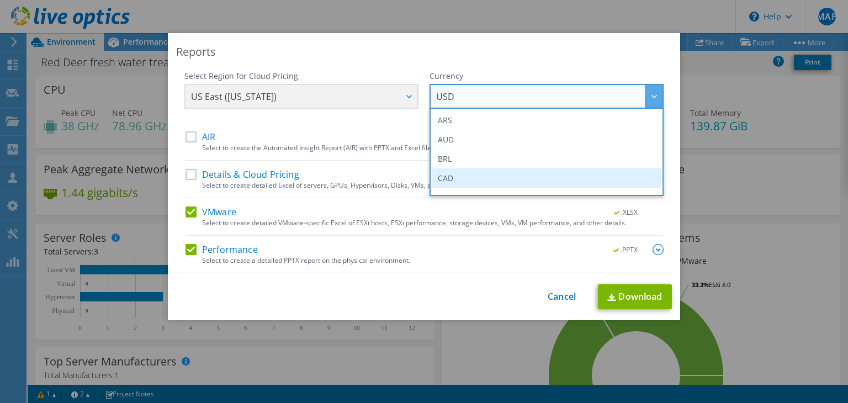
click at [458, 181] on li "CAD" at bounding box center [546, 177] width 229 height 19
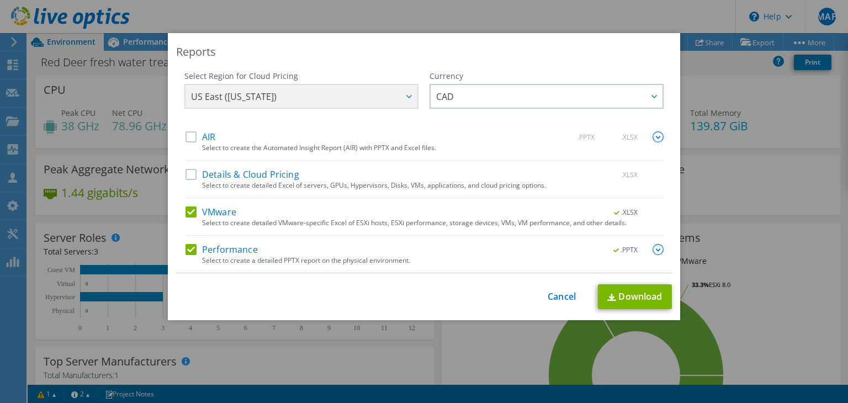
drag, startPoint x: 654, startPoint y: 248, endPoint x: 634, endPoint y: 245, distance: 20.1
click at [654, 248] on img at bounding box center [658, 249] width 11 height 11
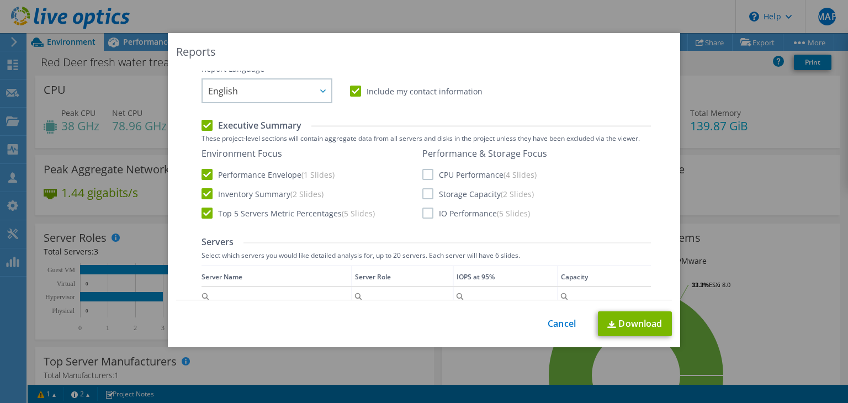
scroll to position [221, 0]
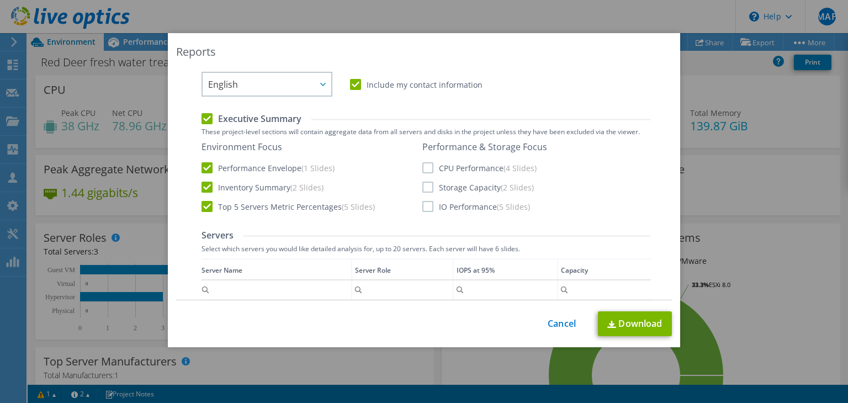
click at [424, 169] on label "CPU Performance (4 Slides)" at bounding box center [479, 167] width 114 height 11
click at [0, 0] on input "CPU Performance (4 Slides)" at bounding box center [0, 0] width 0 height 0
click at [423, 187] on label "Storage Capacity (2 Slides)" at bounding box center [478, 187] width 112 height 11
click at [0, 0] on input "Storage Capacity (2 Slides)" at bounding box center [0, 0] width 0 height 0
click at [423, 210] on label "IO Performance (5 Slides)" at bounding box center [476, 206] width 108 height 11
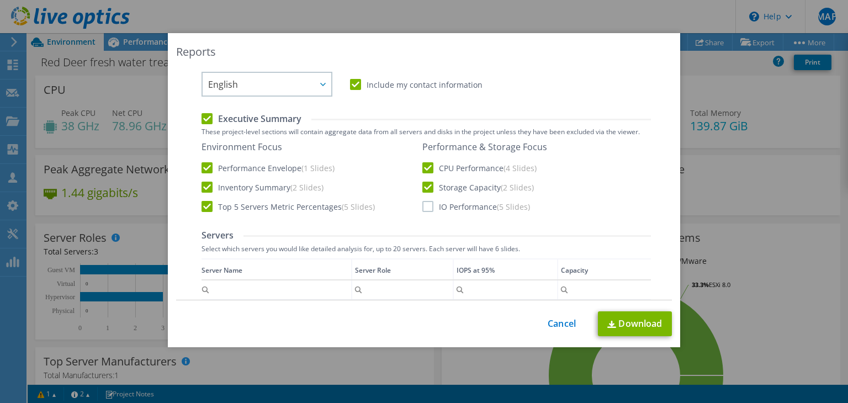
click at [0, 0] on input "IO Performance (5 Slides)" at bounding box center [0, 0] width 0 height 0
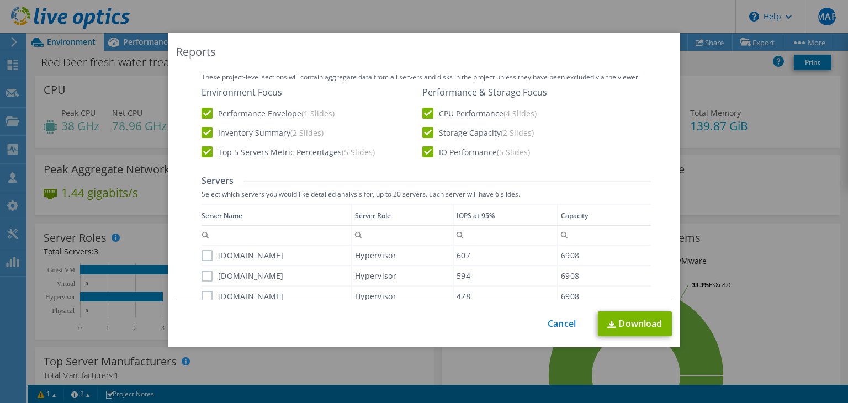
scroll to position [331, 0]
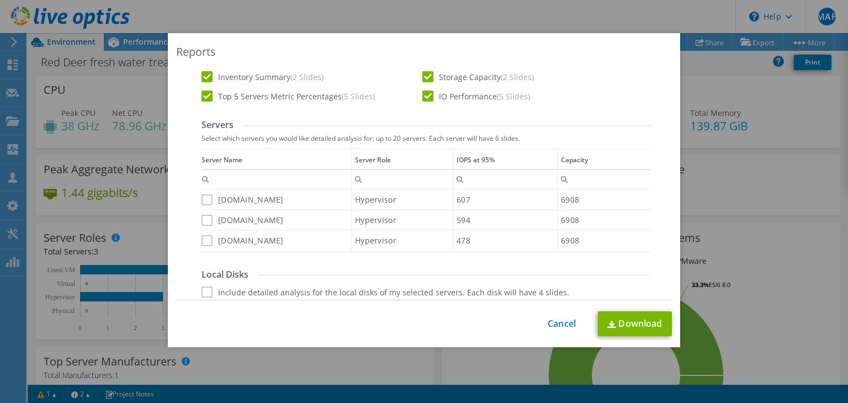
click at [202, 202] on label "wtpvmhost1.crdnet.ca" at bounding box center [243, 199] width 82 height 11
click at [0, 0] on input "wtpvmhost1.crdnet.ca" at bounding box center [0, 0] width 0 height 0
drag, startPoint x: 202, startPoint y: 219, endPoint x: 202, endPoint y: 234, distance: 14.4
click at [202, 220] on label "wtpvmhost3.crdnet.ca" at bounding box center [243, 220] width 82 height 11
click at [0, 0] on input "wtpvmhost3.crdnet.ca" at bounding box center [0, 0] width 0 height 0
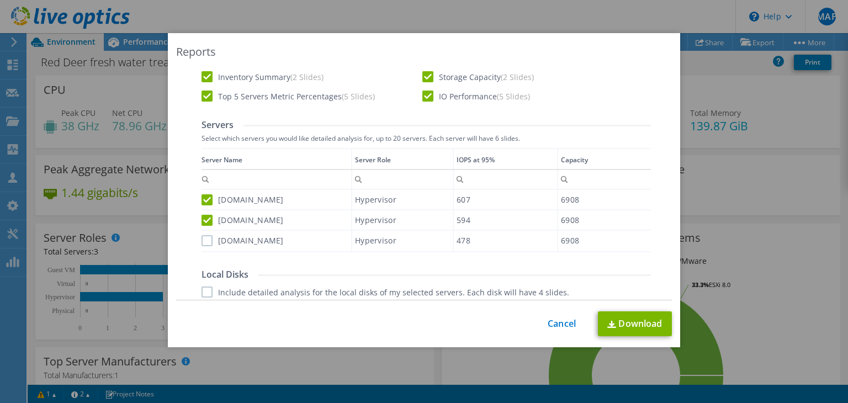
click at [202, 241] on label "wtpvmhost2.crdnet.ca" at bounding box center [243, 240] width 82 height 11
click at [0, 0] on input "wtpvmhost2.crdnet.ca" at bounding box center [0, 0] width 0 height 0
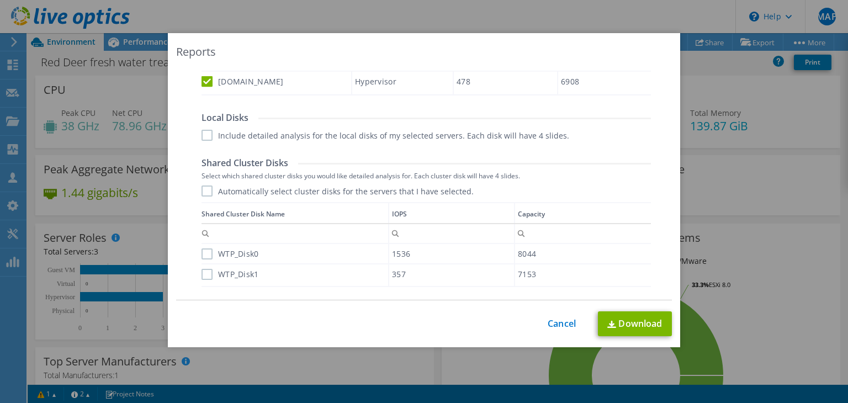
scroll to position [497, 0]
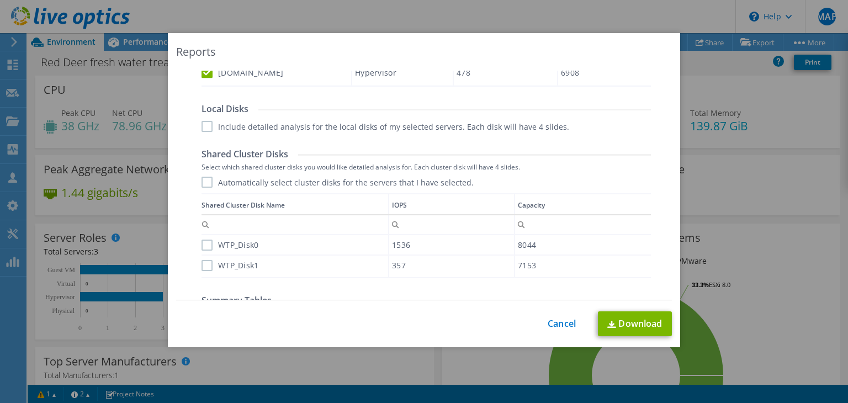
click at [202, 126] on label "Include detailed analysis for the local disks of my selected servers. Each disk…" at bounding box center [386, 126] width 368 height 11
click at [0, 0] on input "Include detailed analysis for the local disks of my selected servers. Each disk…" at bounding box center [0, 0] width 0 height 0
click at [203, 184] on label "Automatically select cluster disks for the servers that I have selected." at bounding box center [338, 182] width 272 height 11
click at [0, 0] on input "Automatically select cluster disks for the servers that I have selected." at bounding box center [0, 0] width 0 height 0
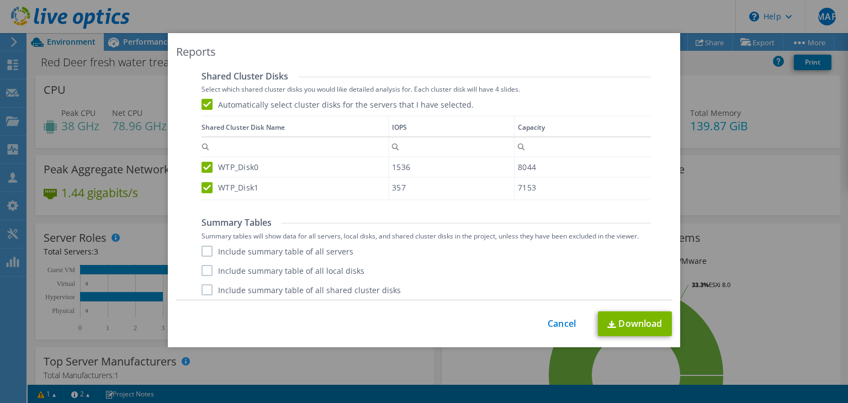
scroll to position [578, 0]
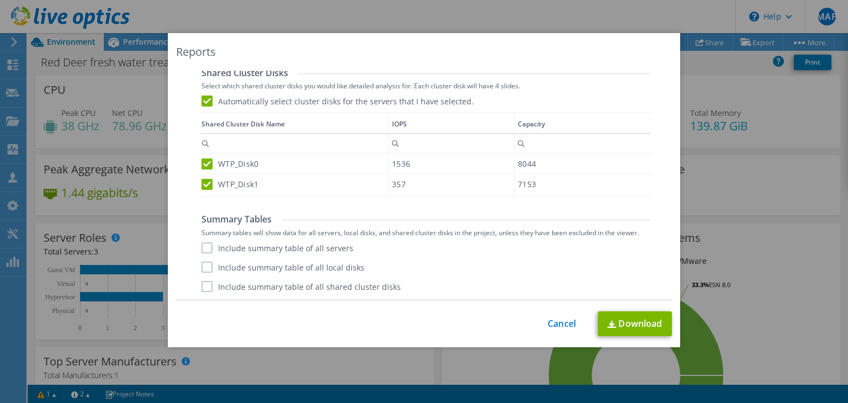
drag, startPoint x: 206, startPoint y: 246, endPoint x: 205, endPoint y: 253, distance: 7.7
click at [205, 247] on label "Include summary table of all servers" at bounding box center [278, 247] width 152 height 11
click at [0, 0] on input "Include summary table of all servers" at bounding box center [0, 0] width 0 height 0
click at [203, 264] on label "Include summary table of all local disks" at bounding box center [283, 267] width 163 height 11
click at [0, 0] on input "Include summary table of all local disks" at bounding box center [0, 0] width 0 height 0
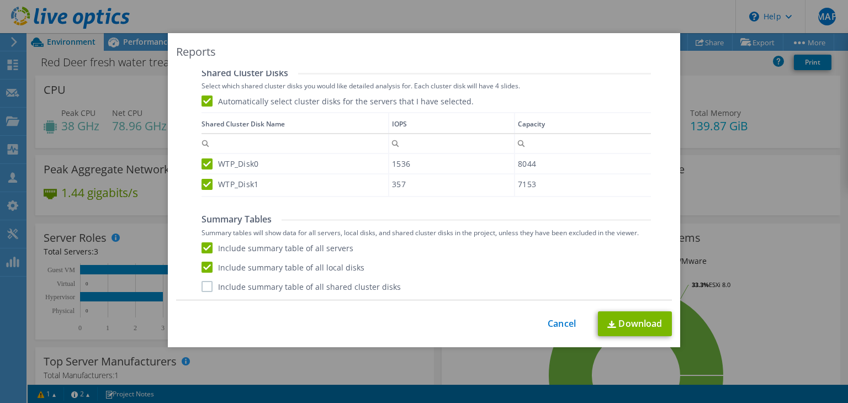
click at [206, 289] on label "Include summary table of all shared cluster disks" at bounding box center [301, 286] width 199 height 11
click at [0, 0] on input "Include summary table of all shared cluster disks" at bounding box center [0, 0] width 0 height 0
click at [626, 322] on link "Download" at bounding box center [635, 323] width 74 height 25
click at [619, 12] on div "Reports Select Region for Cloud Pricing Asia Pacific ([GEOGRAPHIC_DATA]) [GEOGR…" at bounding box center [424, 201] width 848 height 403
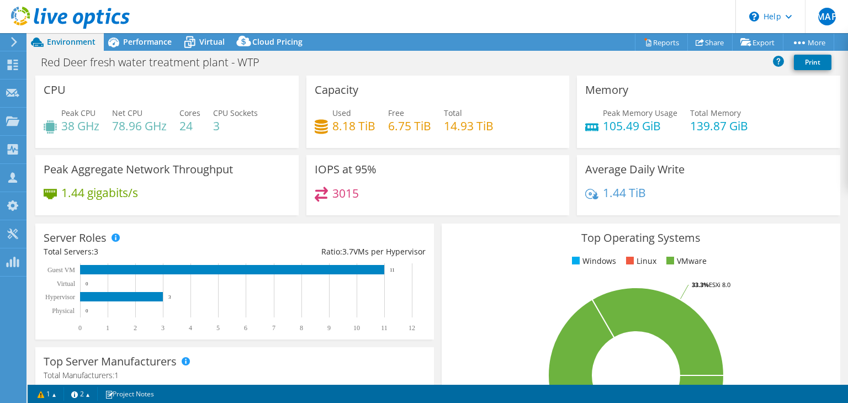
click at [104, 16] on icon at bounding box center [70, 18] width 119 height 23
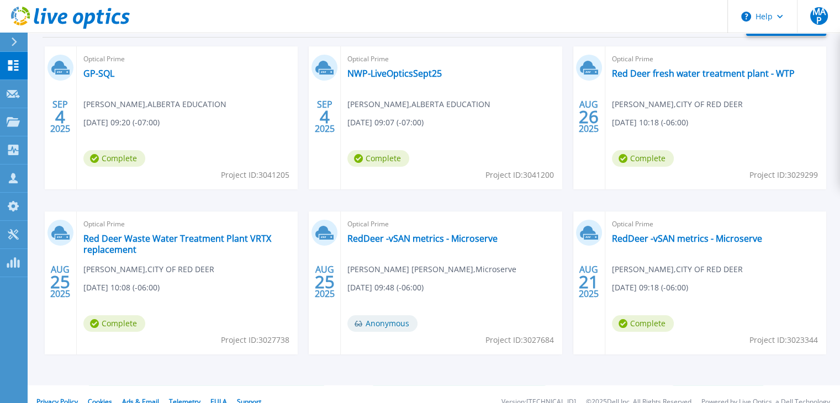
scroll to position [209, 0]
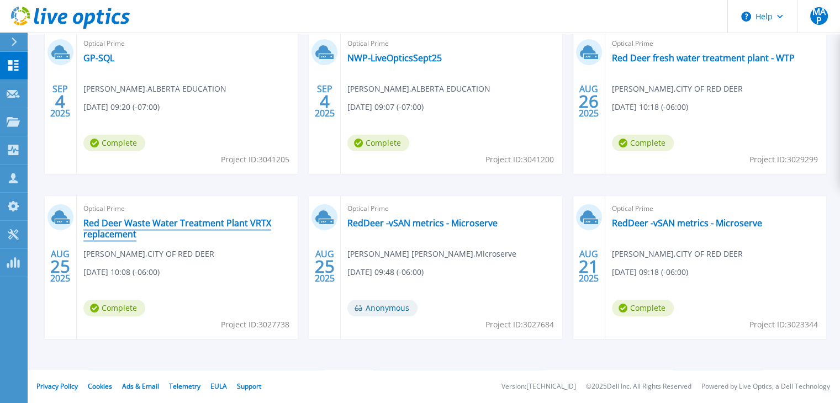
click at [184, 229] on link "Red Deer Waste Water Treatment Plant VRTX replacement" at bounding box center [187, 229] width 208 height 22
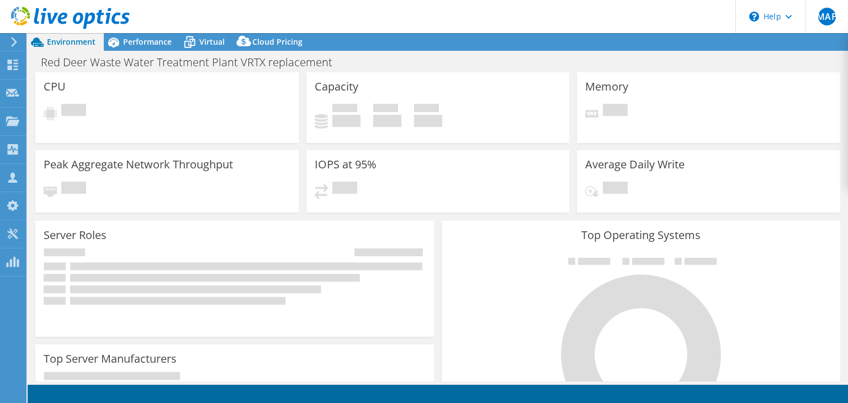
scroll to position [4291, 0]
select select "USD"
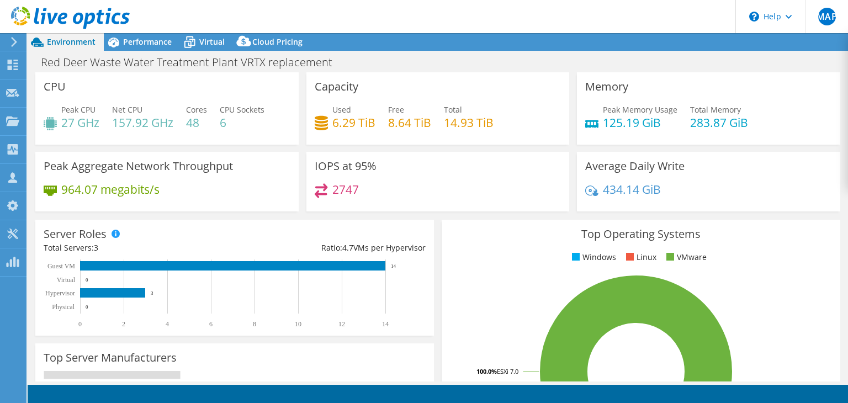
click at [541, 23] on header "MAP Channel Partner [PERSON_NAME] Perez [EMAIL_ADDRESS][DOMAIN_NAME] Microserve…" at bounding box center [424, 16] width 848 height 33
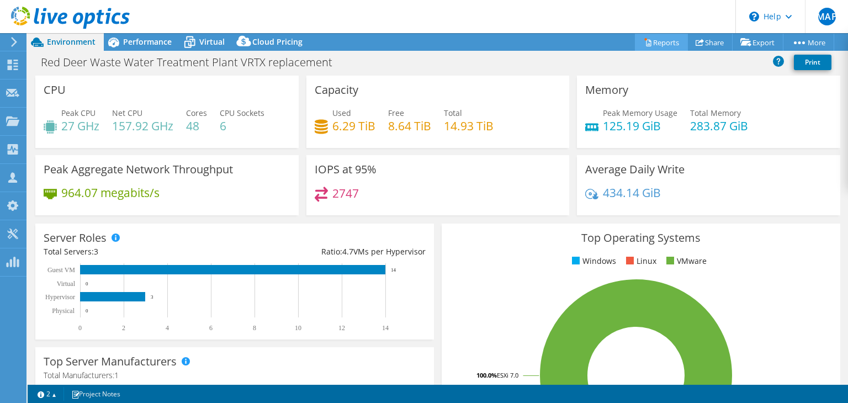
click at [660, 39] on link "Reports" at bounding box center [661, 42] width 53 height 17
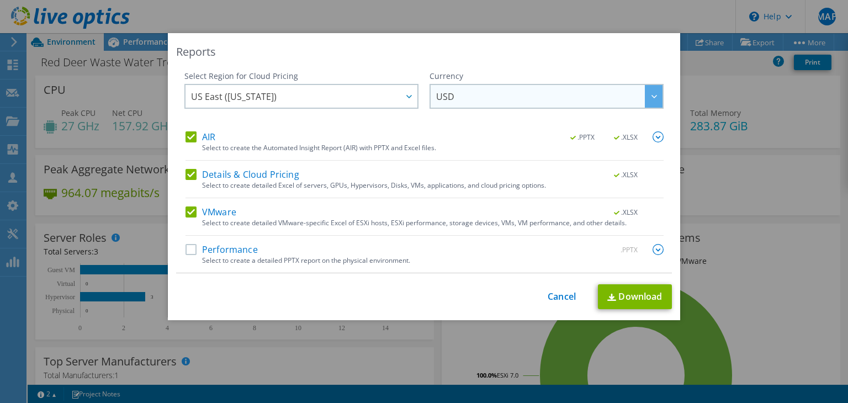
click at [502, 99] on span "USD" at bounding box center [549, 96] width 226 height 23
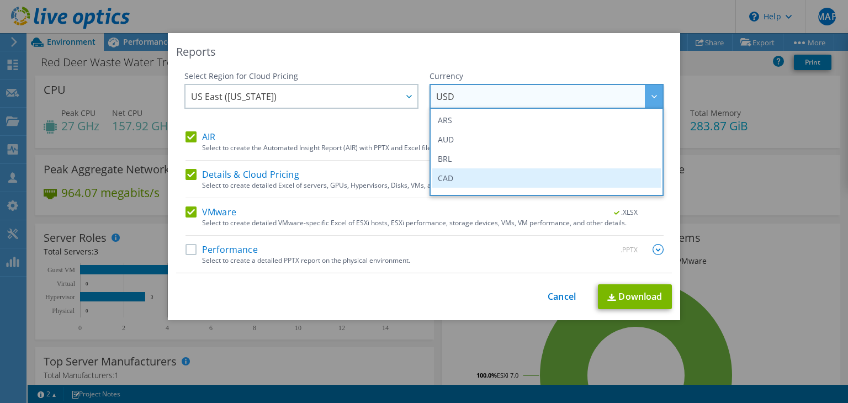
click at [490, 171] on li "CAD" at bounding box center [546, 177] width 229 height 19
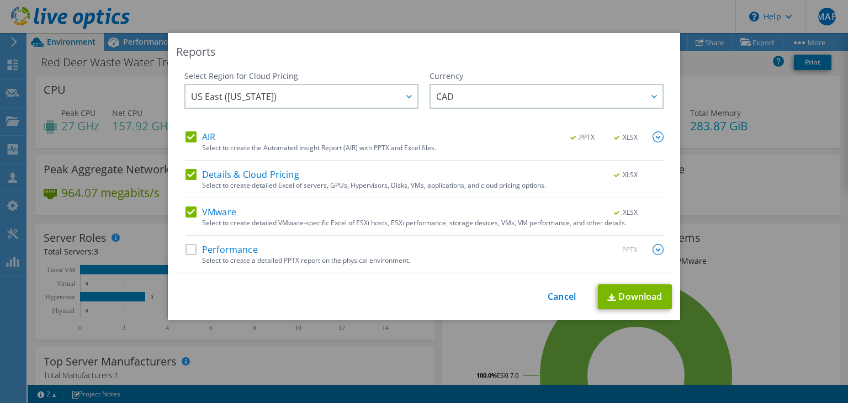
click at [190, 139] on label "AIR" at bounding box center [201, 136] width 30 height 11
click at [0, 0] on input "AIR" at bounding box center [0, 0] width 0 height 0
click at [192, 170] on label "Details & Cloud Pricing" at bounding box center [243, 174] width 114 height 11
click at [0, 0] on input "Details & Cloud Pricing" at bounding box center [0, 0] width 0 height 0
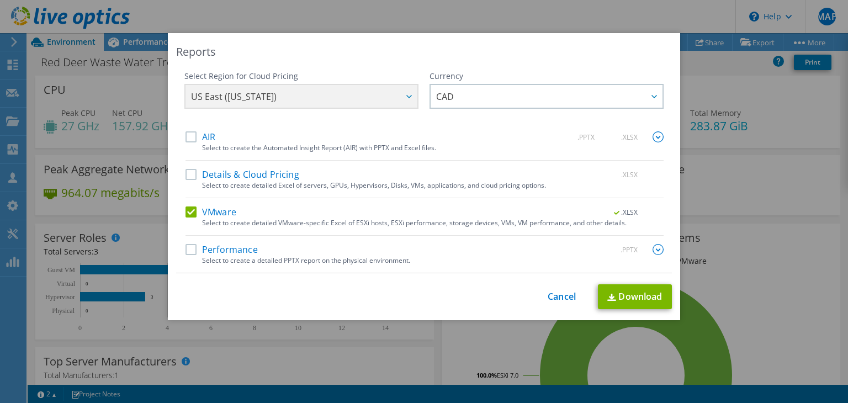
click at [186, 251] on label "Performance" at bounding box center [222, 249] width 72 height 11
click at [0, 0] on input "Performance" at bounding box center [0, 0] width 0 height 0
click at [653, 248] on img at bounding box center [658, 249] width 11 height 11
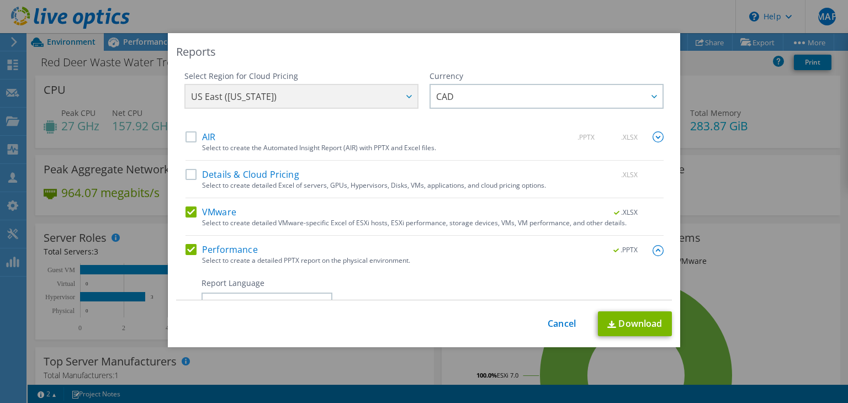
scroll to position [166, 0]
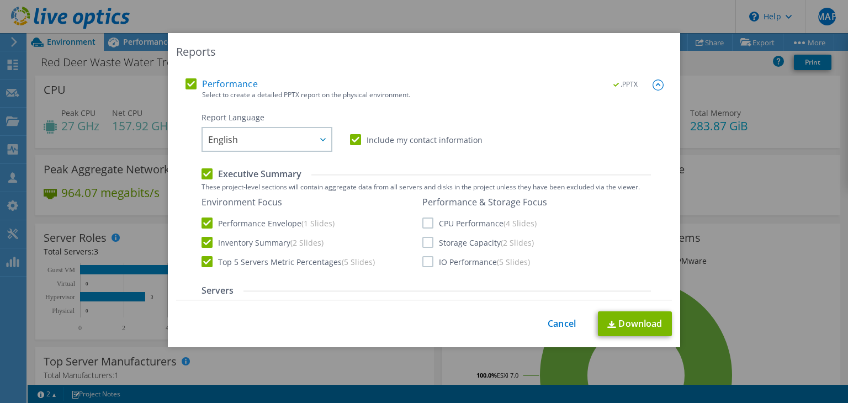
drag, startPoint x: 419, startPoint y: 221, endPoint x: 419, endPoint y: 237, distance: 15.5
click at [422, 223] on label "CPU Performance (4 Slides)" at bounding box center [479, 223] width 114 height 11
click at [0, 0] on input "CPU Performance (4 Slides)" at bounding box center [0, 0] width 0 height 0
click at [425, 245] on label "Storage Capacity (2 Slides)" at bounding box center [478, 242] width 112 height 11
click at [0, 0] on input "Storage Capacity (2 Slides)" at bounding box center [0, 0] width 0 height 0
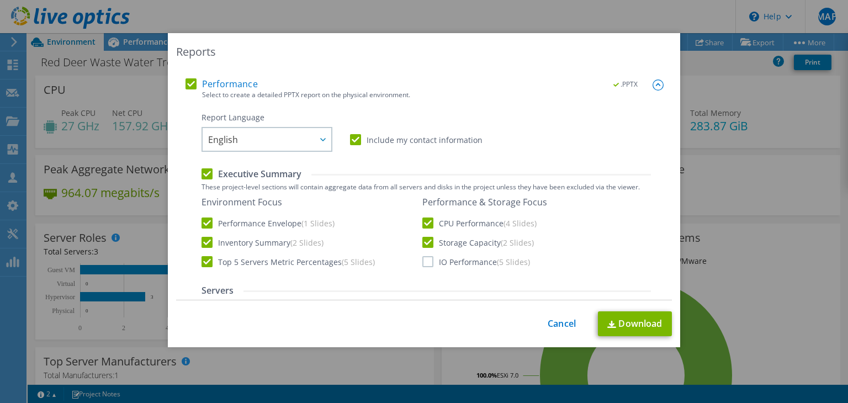
click at [425, 263] on label "IO Performance (5 Slides)" at bounding box center [476, 261] width 108 height 11
click at [0, 0] on input "IO Performance (5 Slides)" at bounding box center [0, 0] width 0 height 0
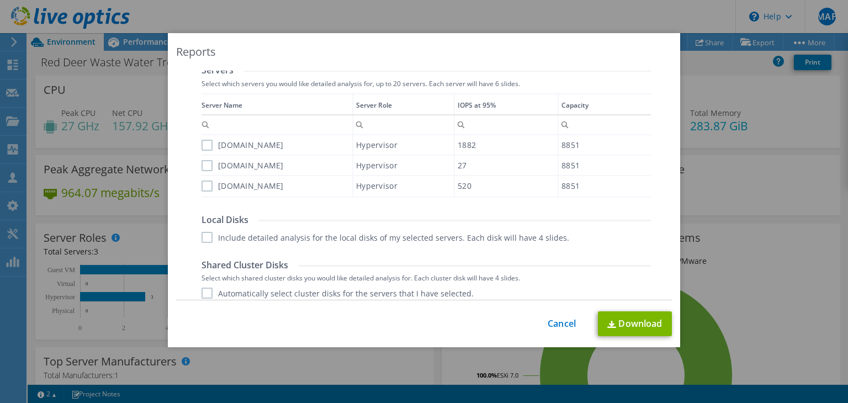
scroll to position [386, 0]
click at [202, 142] on label "wwtvmhost2.crdnet.ca" at bounding box center [243, 144] width 82 height 11
click at [0, 0] on input "wwtvmhost2.crdnet.ca" at bounding box center [0, 0] width 0 height 0
click at [202, 170] on div "Data grid" at bounding box center [203, 141] width 2 height 97
drag, startPoint x: 203, startPoint y: 161, endPoint x: 204, endPoint y: 166, distance: 5.6
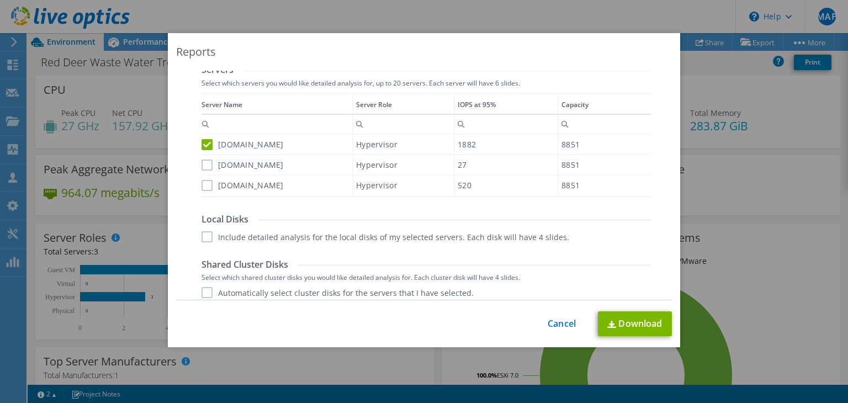
click at [203, 162] on label "wwtvmhost3.crdnet.ca" at bounding box center [243, 165] width 82 height 11
click at [0, 0] on input "wwtvmhost3.crdnet.ca" at bounding box center [0, 0] width 0 height 0
drag, startPoint x: 205, startPoint y: 186, endPoint x: 201, endPoint y: 199, distance: 14.3
click at [205, 186] on label "wwtvmhost1.crdnet.ca" at bounding box center [243, 185] width 82 height 11
click at [0, 0] on input "wwtvmhost1.crdnet.ca" at bounding box center [0, 0] width 0 height 0
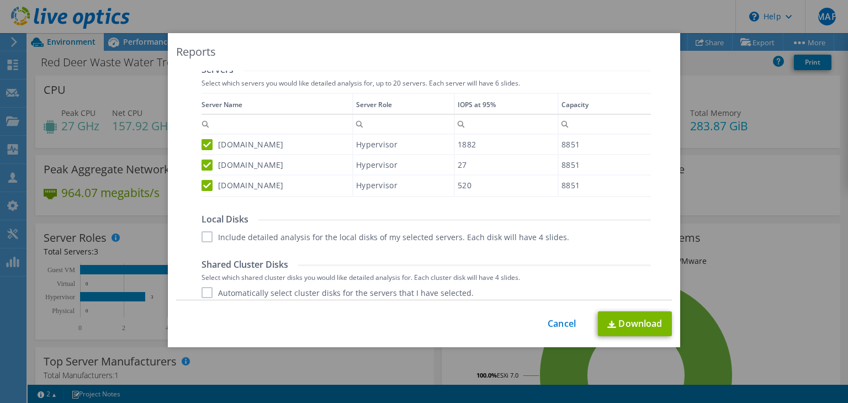
click at [203, 236] on label "Include detailed analysis for the local disks of my selected servers. Each disk…" at bounding box center [386, 236] width 368 height 11
click at [0, 0] on input "Include detailed analysis for the local disks of my selected servers. Each disk…" at bounding box center [0, 0] width 0 height 0
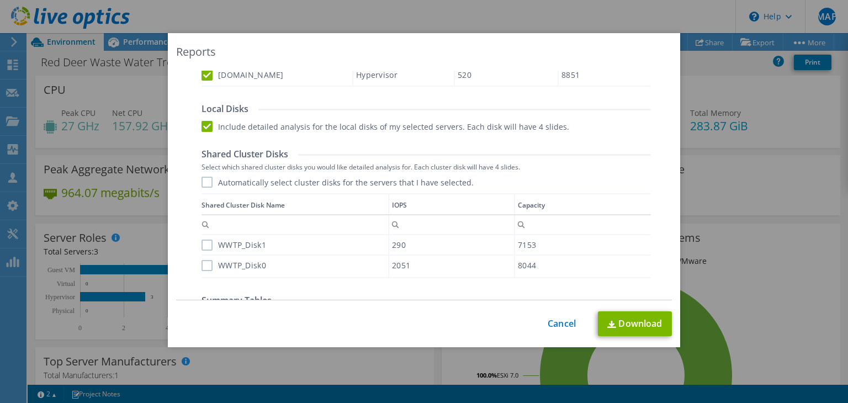
click at [203, 182] on label "Automatically select cluster disks for the servers that I have selected." at bounding box center [338, 182] width 272 height 11
click at [0, 0] on input "Automatically select cluster disks for the servers that I have selected." at bounding box center [0, 0] width 0 height 0
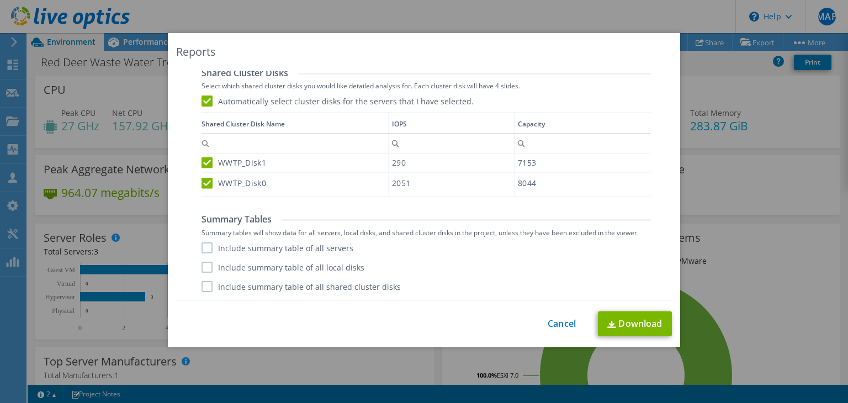
click at [203, 247] on label "Include summary table of all servers" at bounding box center [278, 247] width 152 height 11
click at [0, 0] on input "Include summary table of all servers" at bounding box center [0, 0] width 0 height 0
drag, startPoint x: 203, startPoint y: 266, endPoint x: 206, endPoint y: 283, distance: 17.4
click at [204, 268] on label "Include summary table of all local disks" at bounding box center [283, 267] width 163 height 11
click at [0, 0] on input "Include summary table of all local disks" at bounding box center [0, 0] width 0 height 0
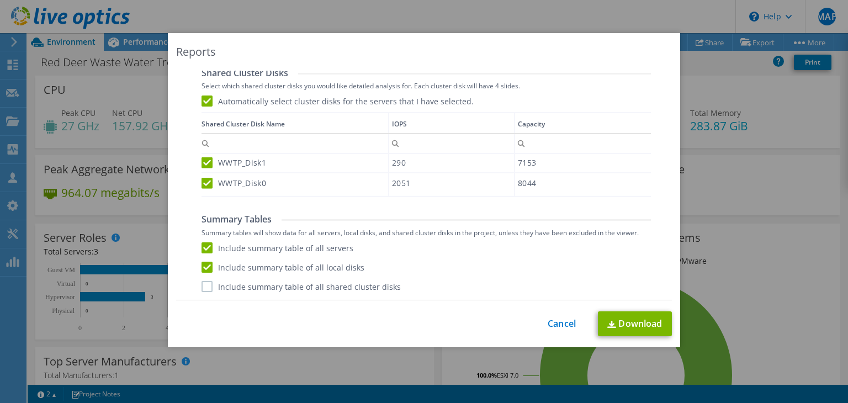
drag, startPoint x: 206, startPoint y: 285, endPoint x: 295, endPoint y: 296, distance: 89.0
click at [206, 286] on label "Include summary table of all shared cluster disks" at bounding box center [301, 286] width 199 height 11
click at [0, 0] on input "Include summary table of all shared cluster disks" at bounding box center [0, 0] width 0 height 0
drag, startPoint x: 621, startPoint y: 327, endPoint x: 617, endPoint y: 323, distance: 5.9
click at [621, 327] on link "Download" at bounding box center [635, 323] width 74 height 25
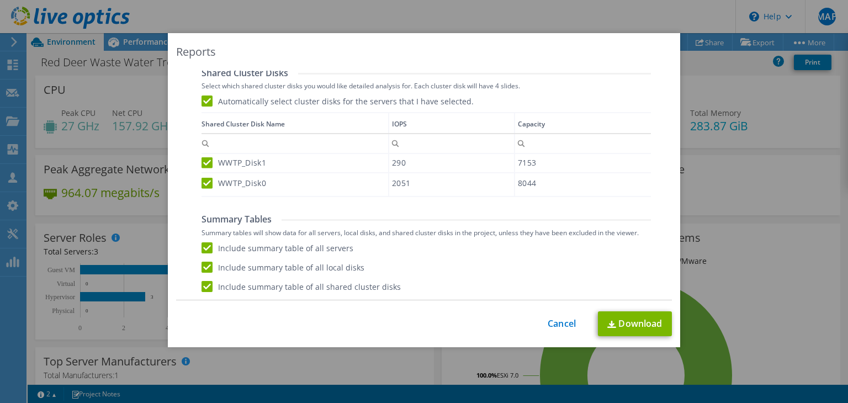
click at [658, 12] on div "Reports Select Region for Cloud Pricing Asia Pacific ([GEOGRAPHIC_DATA]) [GEOGR…" at bounding box center [424, 201] width 848 height 403
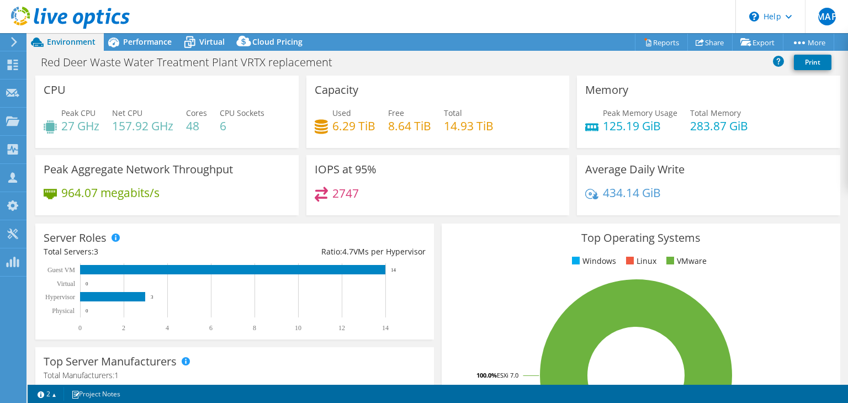
click at [94, 22] on icon at bounding box center [70, 18] width 119 height 23
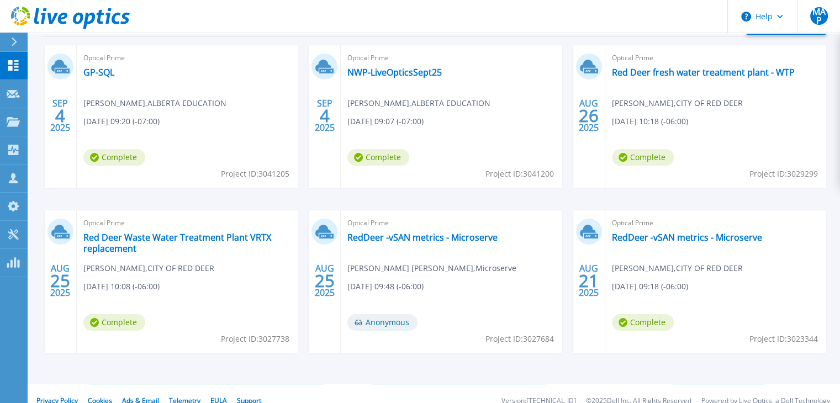
scroll to position [209, 0]
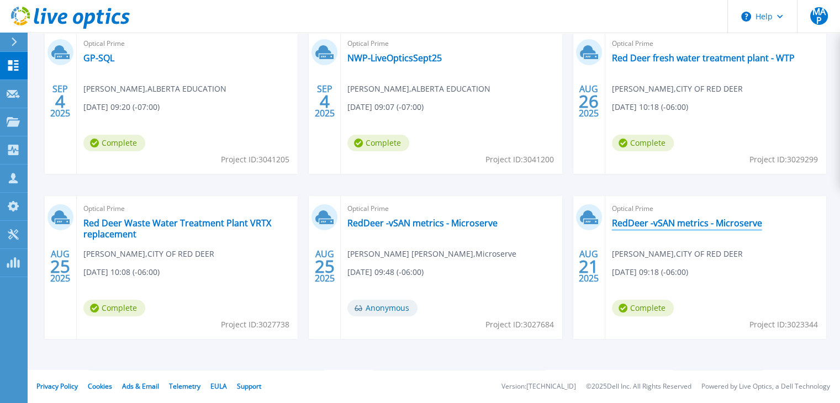
click at [676, 225] on link "RedDeer -vSAN metrics - Microserve" at bounding box center [687, 223] width 150 height 11
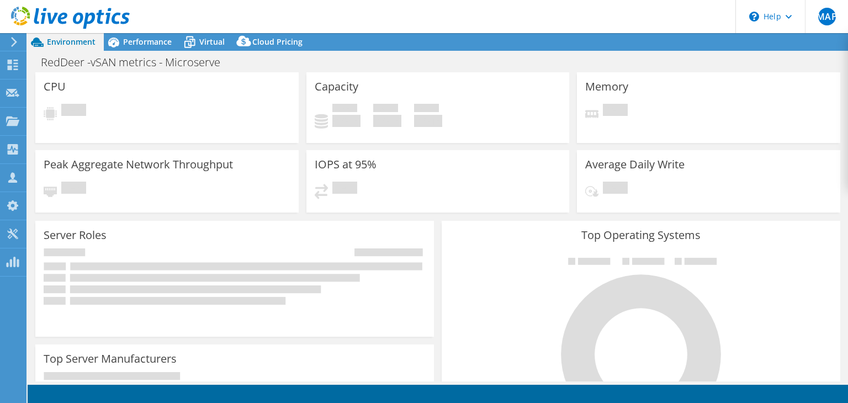
select select "USD"
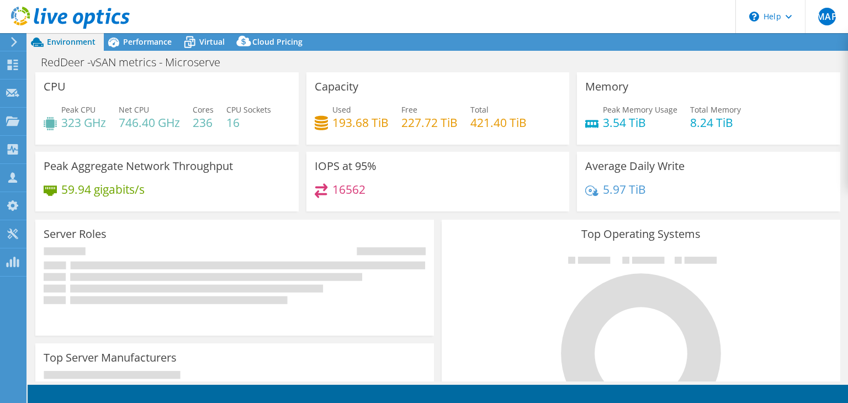
scroll to position [4291, 0]
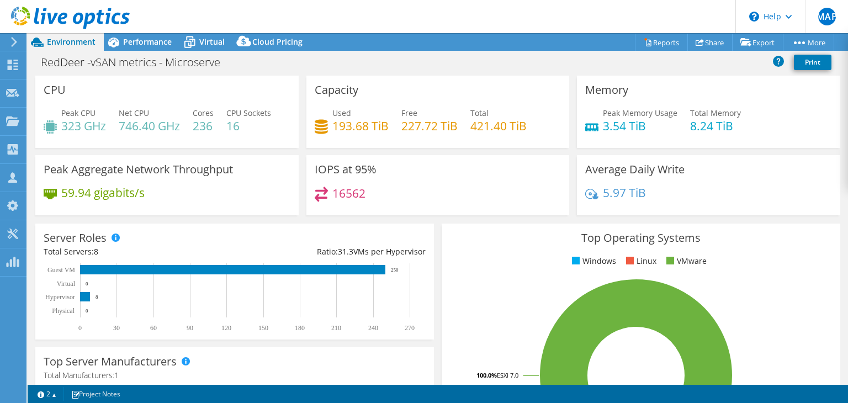
click at [586, 45] on div "Project Actions Project Actions Reports Share Export vSAN ReadyNode Sizer" at bounding box center [438, 42] width 820 height 18
click at [662, 38] on link "Reports" at bounding box center [661, 42] width 53 height 17
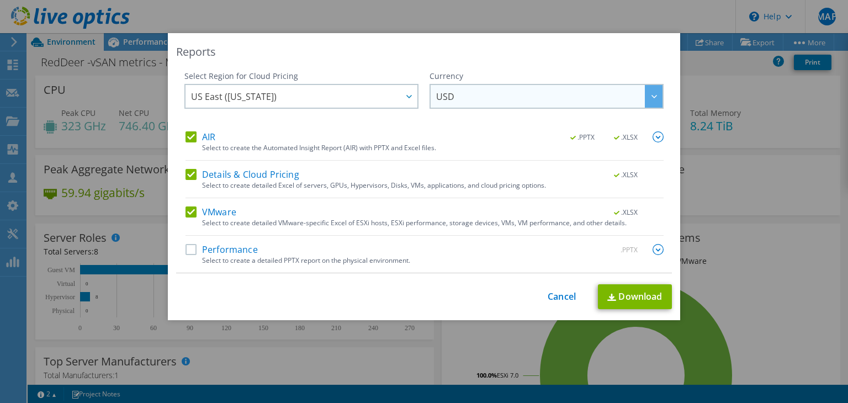
click at [468, 99] on span "USD" at bounding box center [549, 96] width 226 height 23
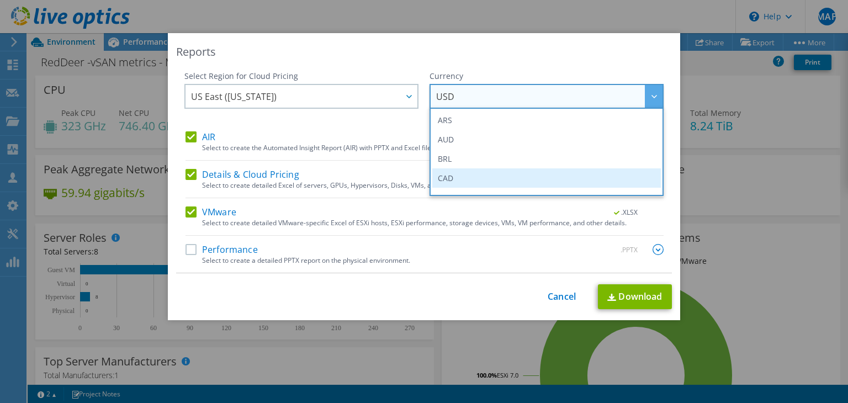
click at [454, 173] on li "CAD" at bounding box center [546, 177] width 229 height 19
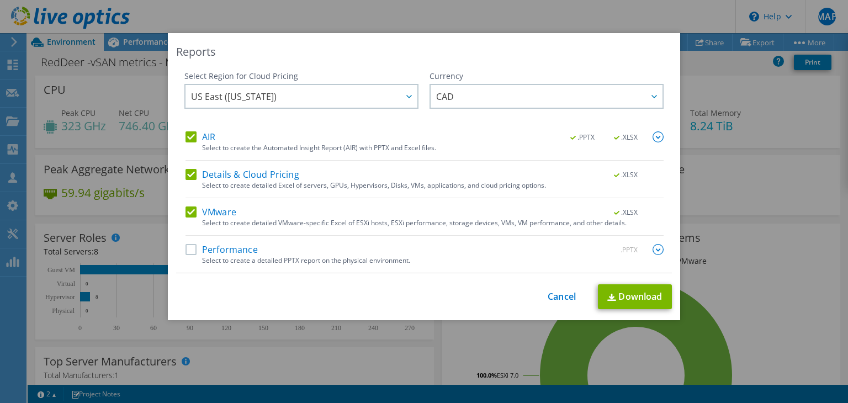
click at [188, 172] on label "Details & Cloud Pricing" at bounding box center [243, 174] width 114 height 11
click at [0, 0] on input "Details & Cloud Pricing" at bounding box center [0, 0] width 0 height 0
click at [186, 134] on label "AIR" at bounding box center [201, 136] width 30 height 11
click at [0, 0] on input "AIR" at bounding box center [0, 0] width 0 height 0
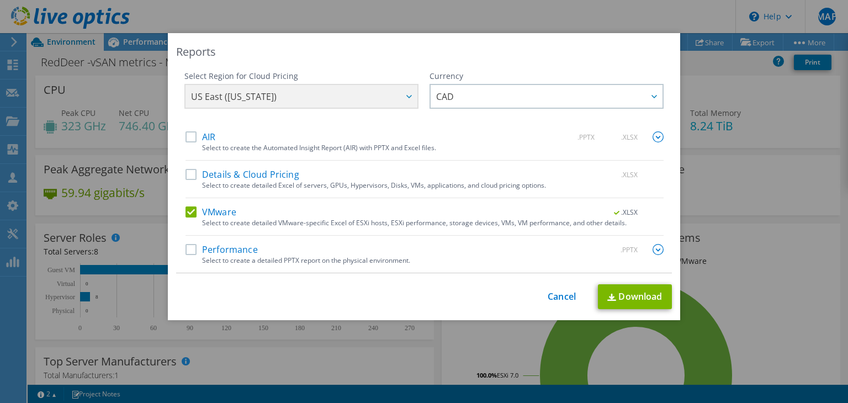
click at [190, 248] on label "Performance" at bounding box center [222, 249] width 72 height 11
click at [0, 0] on input "Performance" at bounding box center [0, 0] width 0 height 0
drag, startPoint x: 658, startPoint y: 251, endPoint x: 567, endPoint y: 245, distance: 91.3
click at [658, 251] on img at bounding box center [658, 249] width 11 height 11
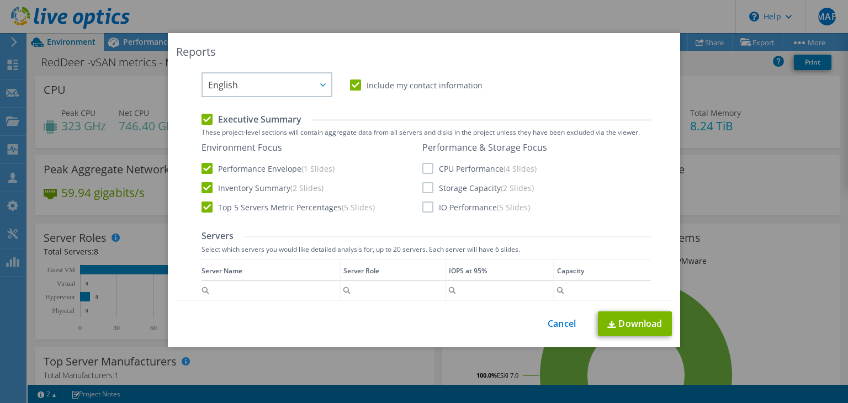
scroll to position [221, 0]
click at [423, 166] on label "CPU Performance (4 Slides)" at bounding box center [479, 167] width 114 height 11
click at [0, 0] on input "CPU Performance (4 Slides)" at bounding box center [0, 0] width 0 height 0
click at [426, 182] on label "Storage Capacity (2 Slides)" at bounding box center [478, 187] width 112 height 11
click at [0, 0] on input "Storage Capacity (2 Slides)" at bounding box center [0, 0] width 0 height 0
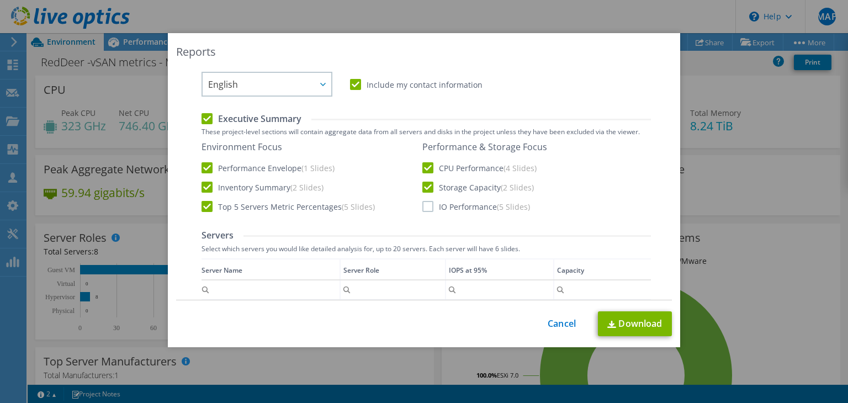
click at [424, 208] on label "IO Performance (5 Slides)" at bounding box center [476, 206] width 108 height 11
click at [0, 0] on input "IO Performance (5 Slides)" at bounding box center [0, 0] width 0 height 0
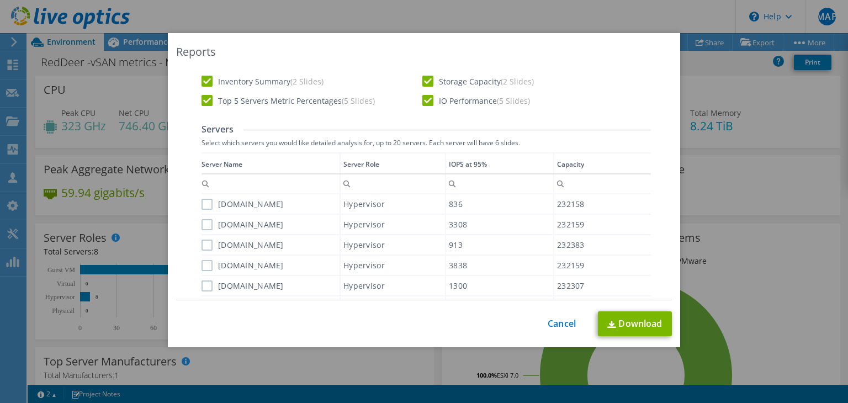
scroll to position [386, 0]
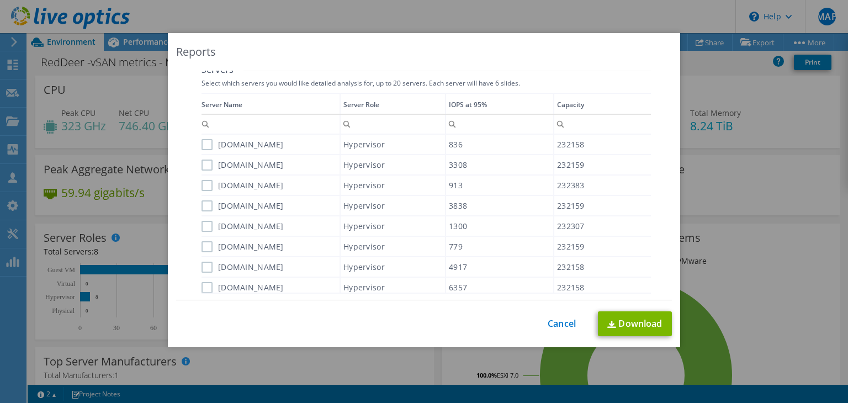
click at [207, 144] on label "[DOMAIN_NAME]" at bounding box center [243, 144] width 82 height 11
click at [0, 0] on input "[DOMAIN_NAME]" at bounding box center [0, 0] width 0 height 0
click at [204, 161] on label "[DOMAIN_NAME]" at bounding box center [243, 165] width 82 height 11
click at [0, 0] on input "[DOMAIN_NAME]" at bounding box center [0, 0] width 0 height 0
click at [202, 183] on label "[DOMAIN_NAME]" at bounding box center [243, 185] width 82 height 11
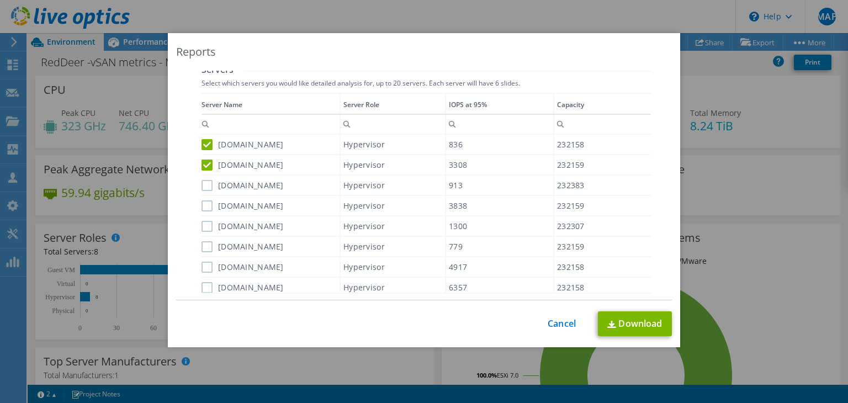
click at [0, 0] on input "[DOMAIN_NAME]" at bounding box center [0, 0] width 0 height 0
click at [205, 206] on label "[DOMAIN_NAME]" at bounding box center [243, 205] width 82 height 11
click at [0, 0] on input "[DOMAIN_NAME]" at bounding box center [0, 0] width 0 height 0
click at [202, 223] on label "[DOMAIN_NAME]" at bounding box center [243, 226] width 82 height 11
click at [0, 0] on input "[DOMAIN_NAME]" at bounding box center [0, 0] width 0 height 0
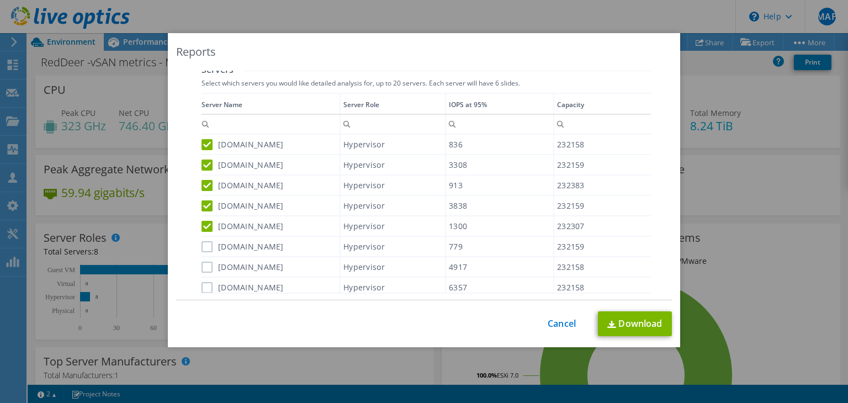
click at [202, 241] on label "[DOMAIN_NAME]" at bounding box center [243, 246] width 82 height 11
click at [0, 0] on input "[DOMAIN_NAME]" at bounding box center [0, 0] width 0 height 0
click at [202, 268] on label "[DOMAIN_NAME]" at bounding box center [243, 267] width 82 height 11
click at [0, 0] on input "[DOMAIN_NAME]" at bounding box center [0, 0] width 0 height 0
drag, startPoint x: 201, startPoint y: 279, endPoint x: 250, endPoint y: 235, distance: 66.4
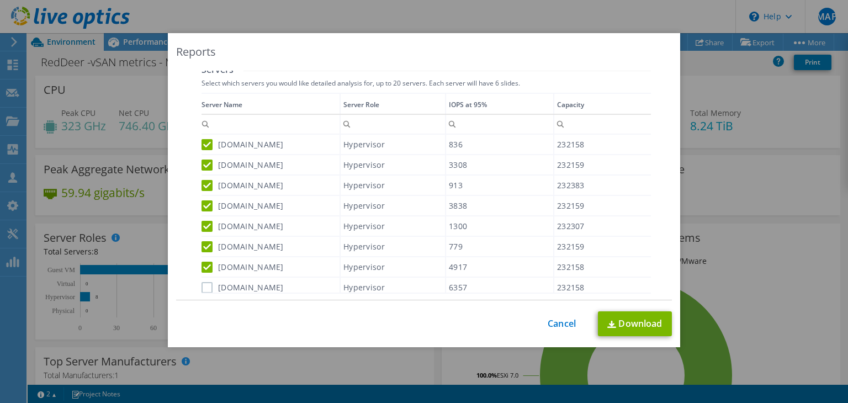
click at [202, 282] on label "[DOMAIN_NAME]" at bounding box center [243, 287] width 82 height 11
click at [0, 0] on input "[DOMAIN_NAME]" at bounding box center [0, 0] width 0 height 0
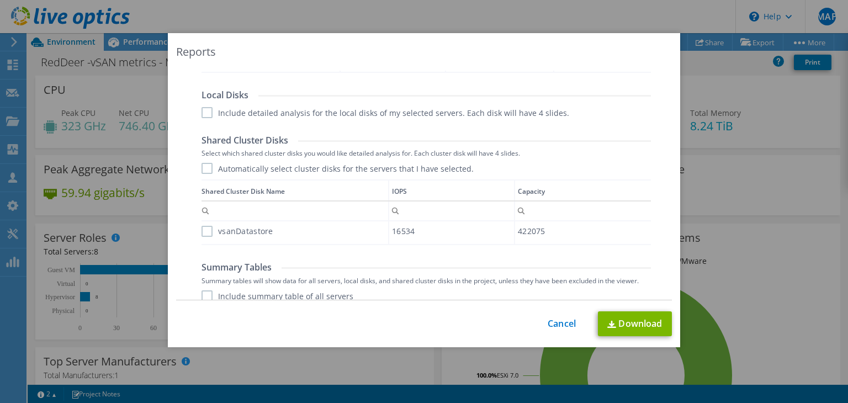
scroll to position [552, 0]
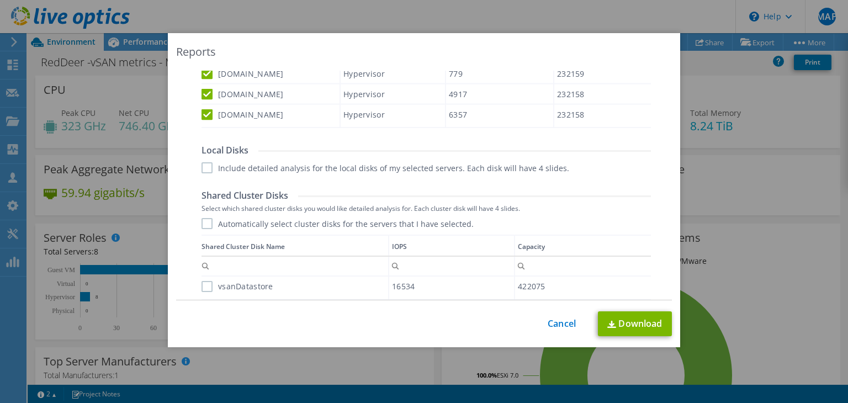
click at [206, 170] on label "Include detailed analysis for the local disks of my selected servers. Each disk…" at bounding box center [386, 167] width 368 height 11
click at [0, 0] on input "Include detailed analysis for the local disks of my selected servers. Each disk…" at bounding box center [0, 0] width 0 height 0
click at [205, 224] on label "Automatically select cluster disks for the servers that I have selected." at bounding box center [338, 223] width 272 height 11
click at [0, 0] on input "Automatically select cluster disks for the servers that I have selected." at bounding box center [0, 0] width 0 height 0
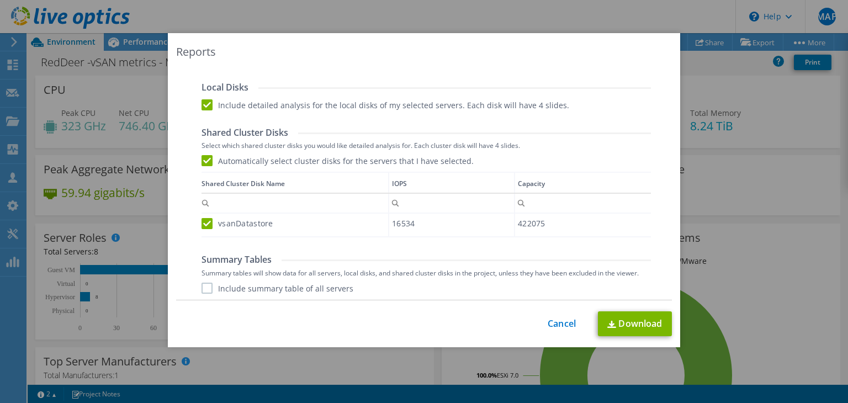
scroll to position [655, 0]
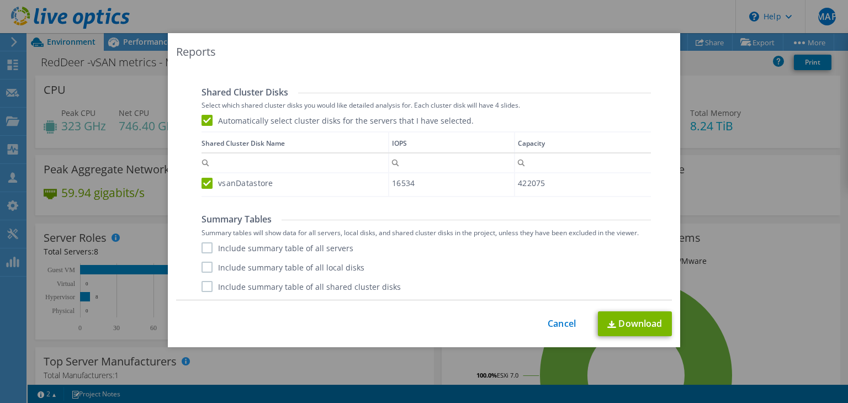
drag, startPoint x: 205, startPoint y: 247, endPoint x: 198, endPoint y: 272, distance: 26.5
click at [205, 247] on label "Include summary table of all servers" at bounding box center [278, 247] width 152 height 11
click at [0, 0] on input "Include summary table of all servers" at bounding box center [0, 0] width 0 height 0
click at [206, 269] on label "Include summary table of all local disks" at bounding box center [283, 267] width 163 height 11
click at [0, 0] on input "Include summary table of all local disks" at bounding box center [0, 0] width 0 height 0
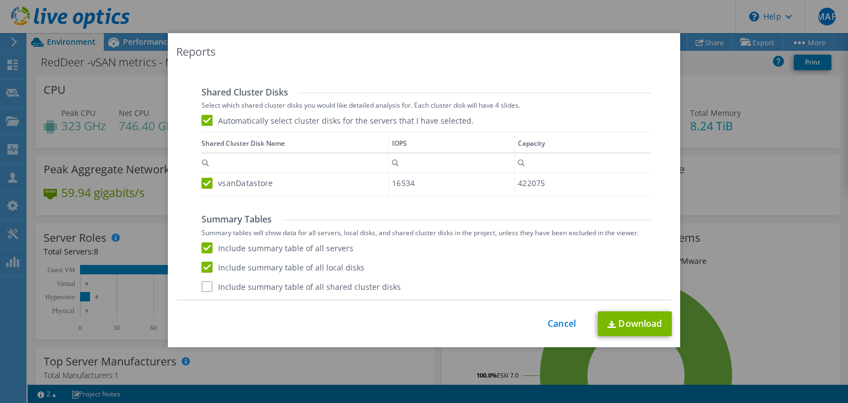
click at [203, 282] on label "Include summary table of all shared cluster disks" at bounding box center [301, 286] width 199 height 11
click at [0, 0] on input "Include summary table of all shared cluster disks" at bounding box center [0, 0] width 0 height 0
drag, startPoint x: 650, startPoint y: 324, endPoint x: 644, endPoint y: 312, distance: 13.6
click at [650, 324] on link "Download" at bounding box center [635, 323] width 74 height 25
click at [528, 22] on div "Reports Select Region for Cloud Pricing Asia Pacific ([GEOGRAPHIC_DATA]) [GEOGR…" at bounding box center [424, 201] width 848 height 403
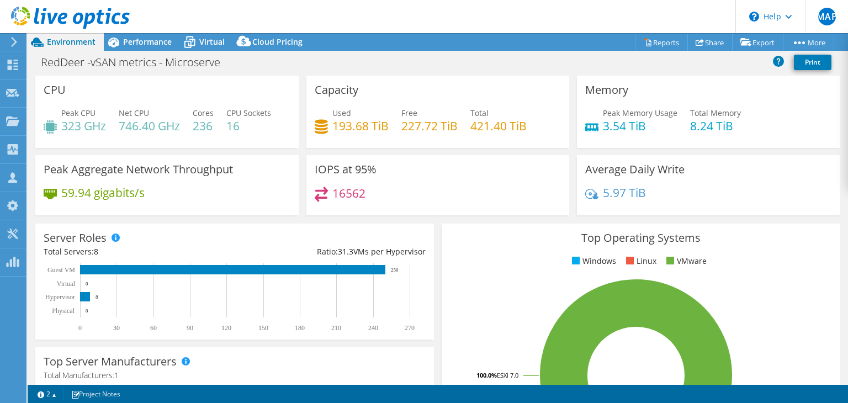
click at [504, 14] on header "MAP Channel Partner [PERSON_NAME] Perez [EMAIL_ADDRESS][DOMAIN_NAME] Microserve…" at bounding box center [424, 16] width 848 height 33
